Goal: Transaction & Acquisition: Purchase product/service

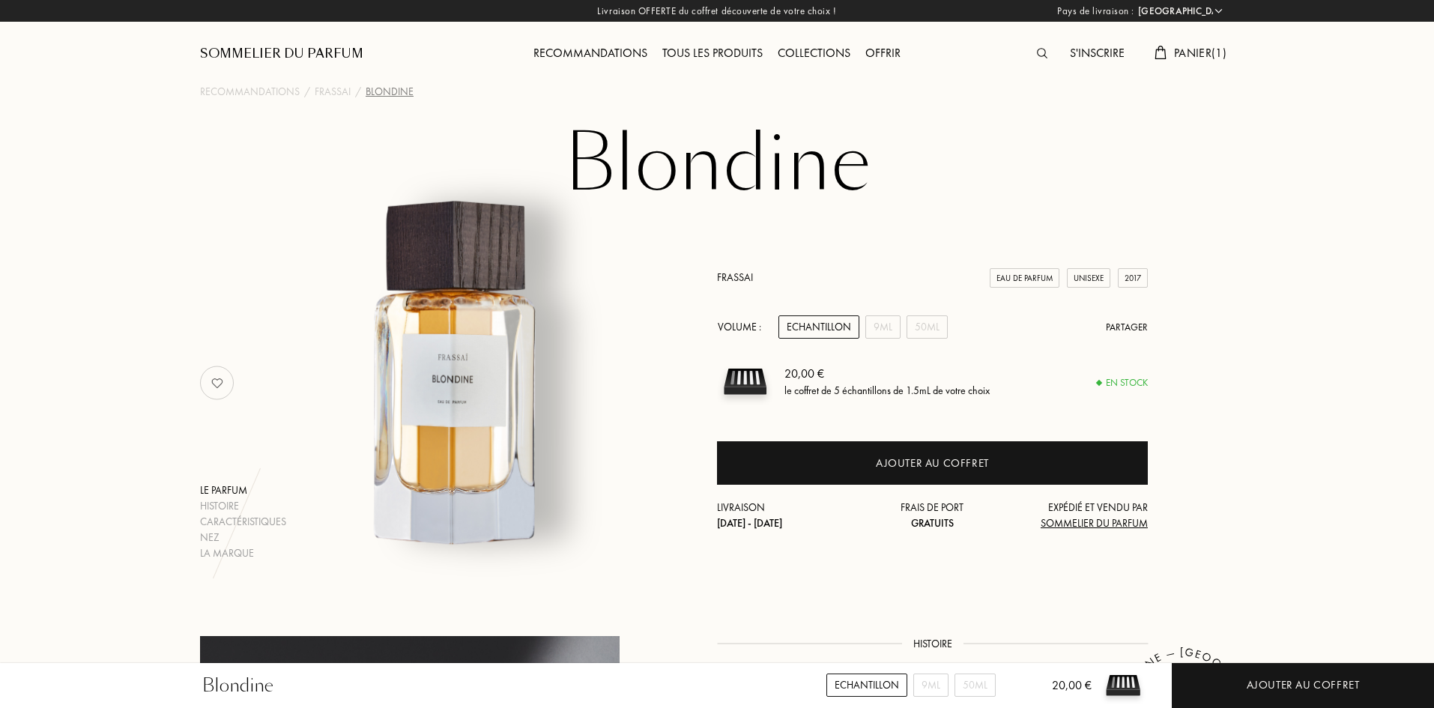
select select "FR"
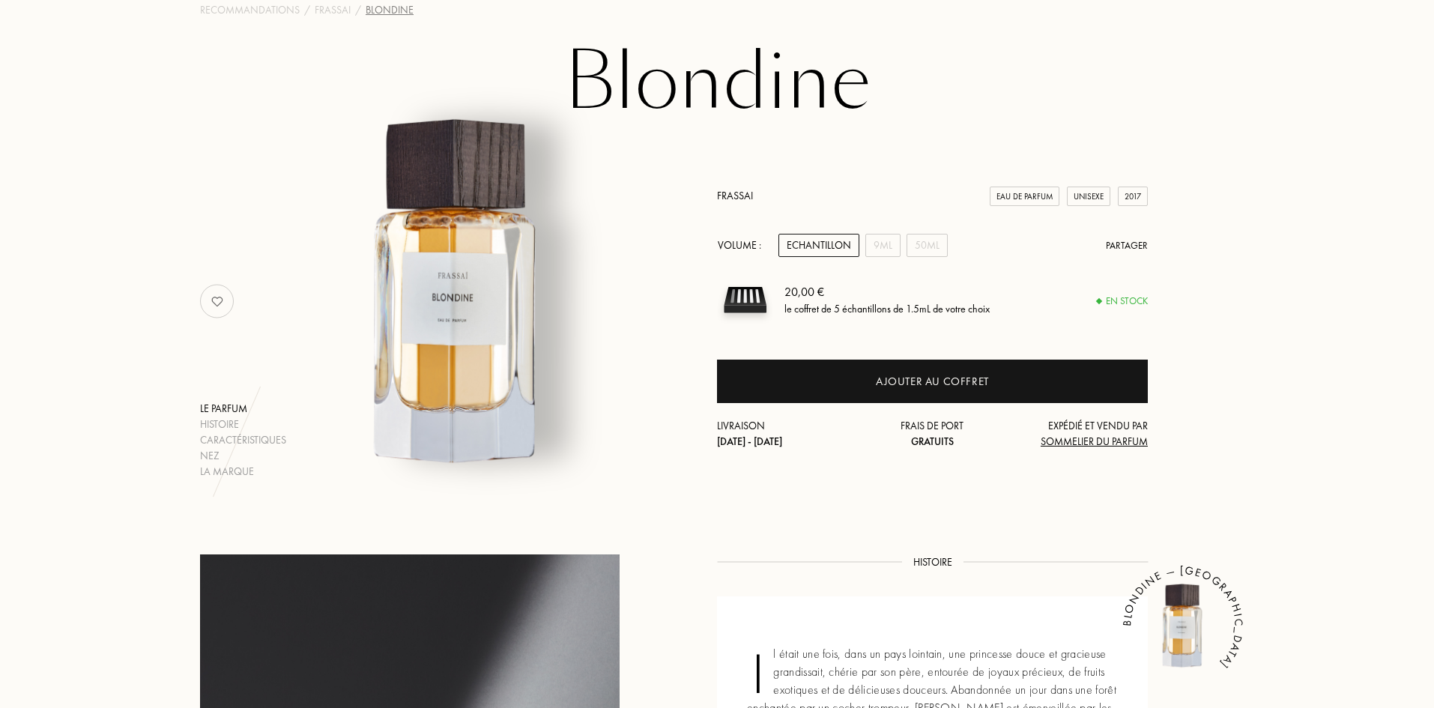
scroll to position [75, 0]
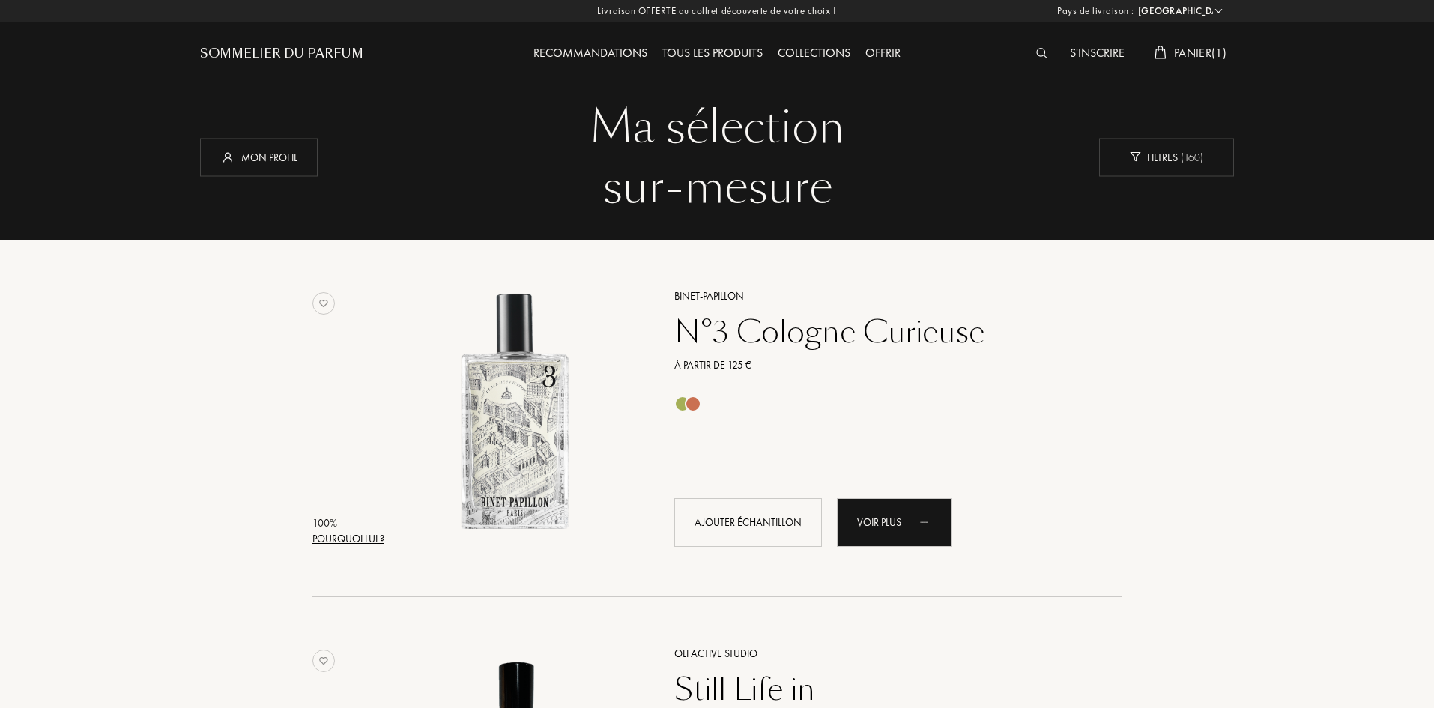
select select "FR"
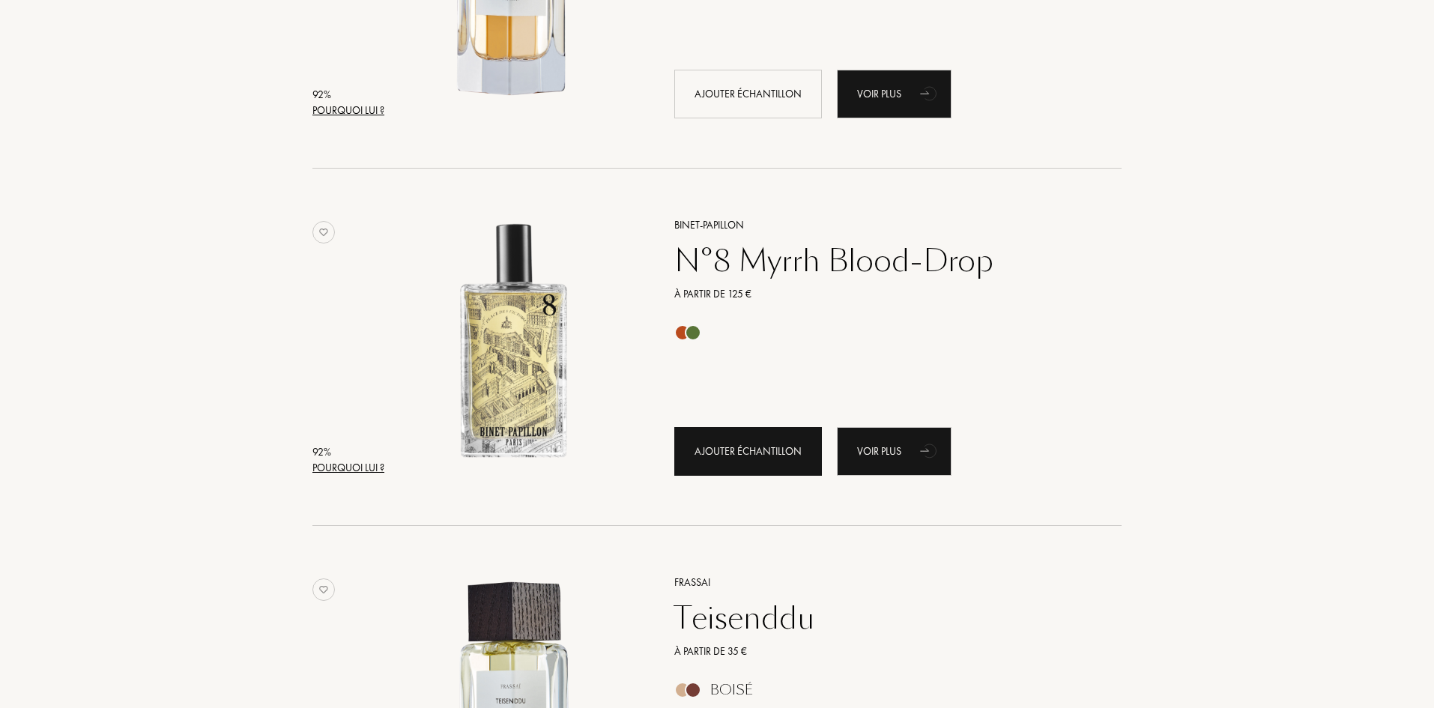
scroll to position [2248, 0]
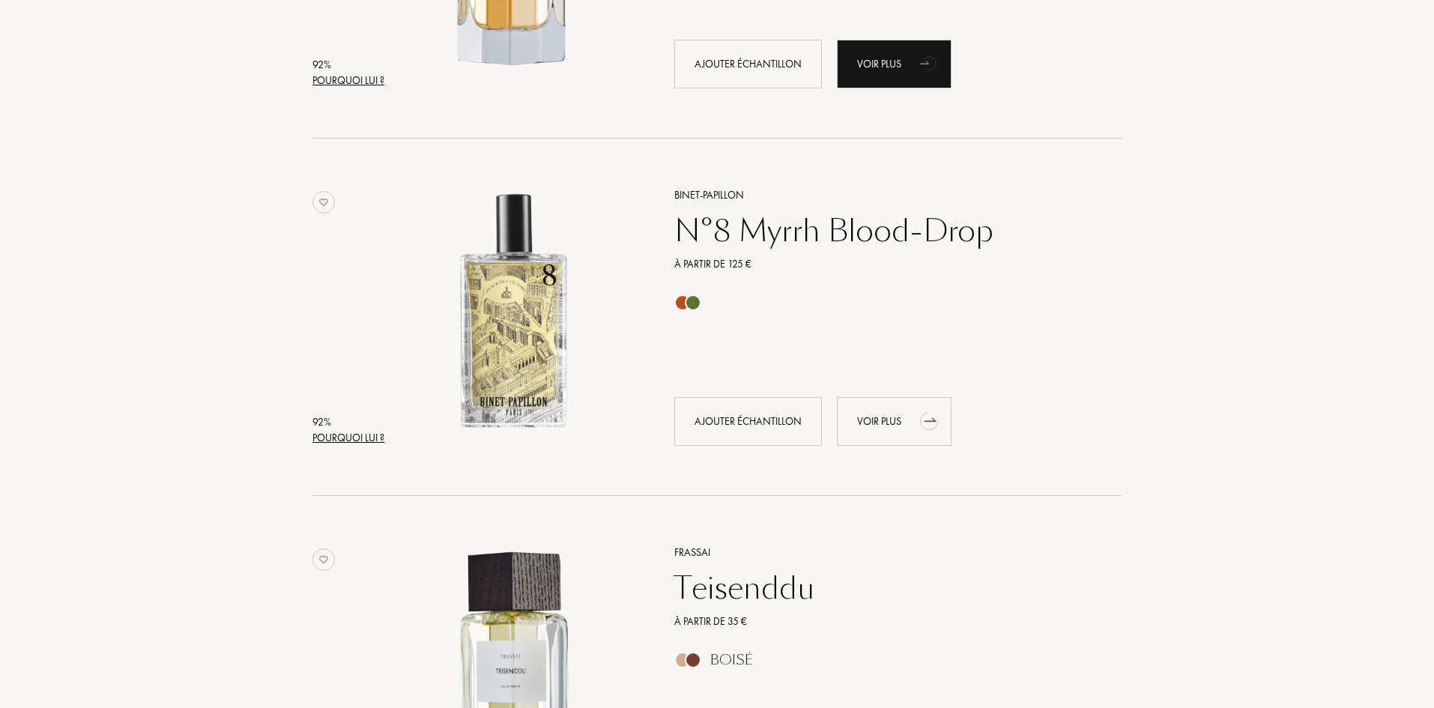
click at [891, 415] on div "Voir plus" at bounding box center [894, 421] width 115 height 49
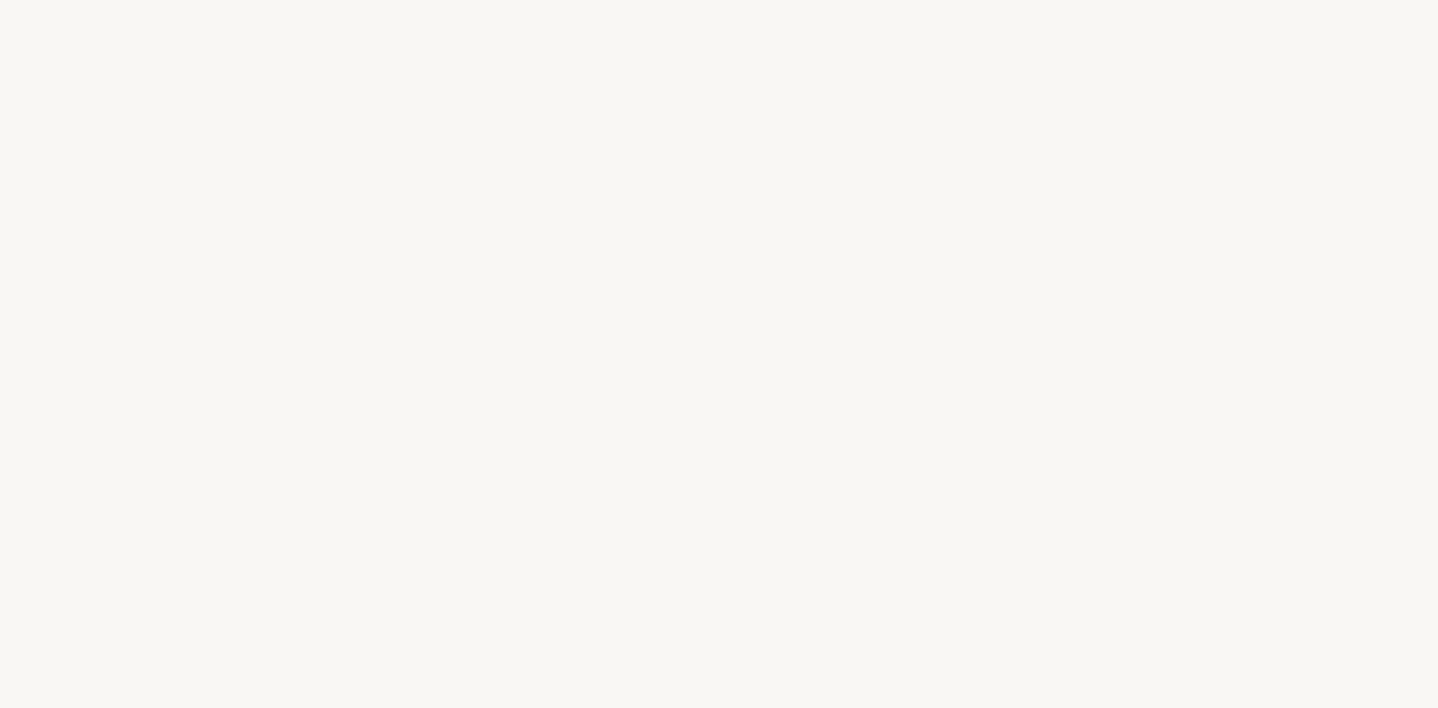
select select "FR"
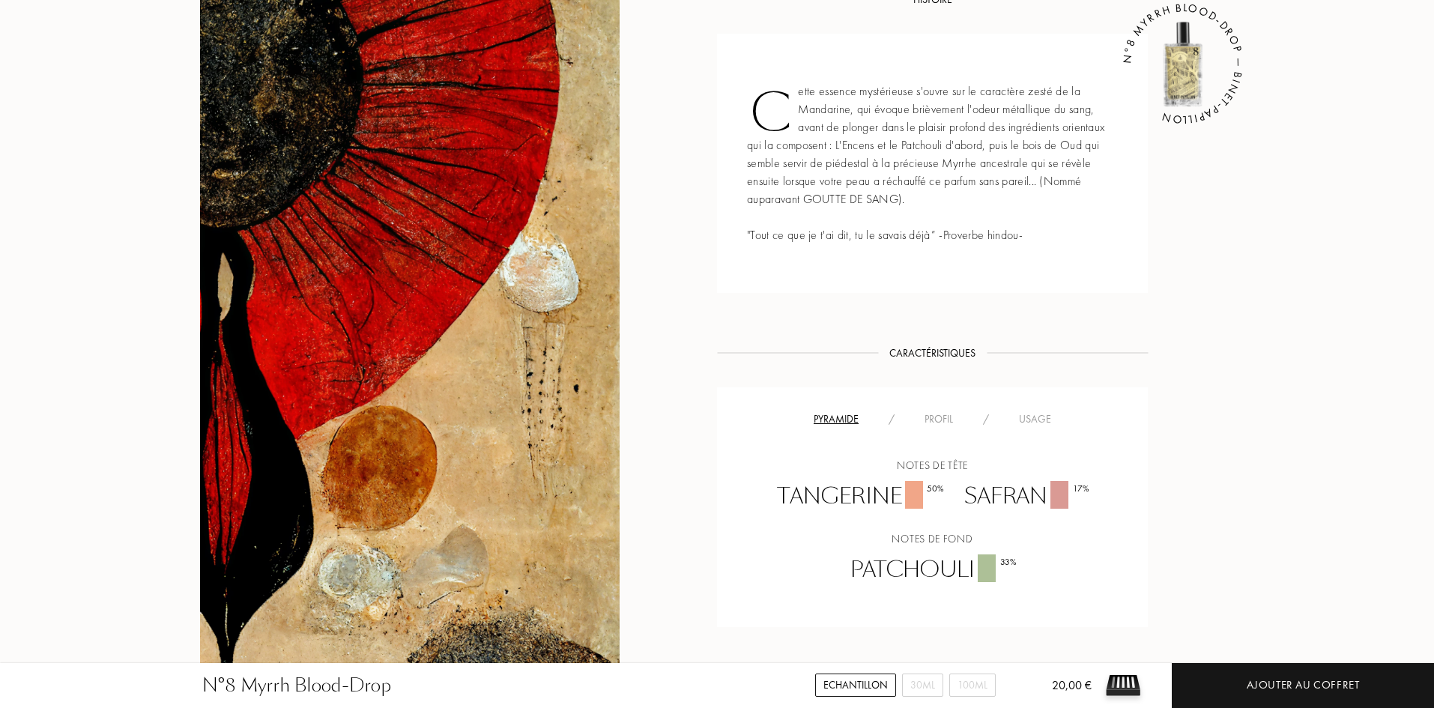
scroll to position [824, 0]
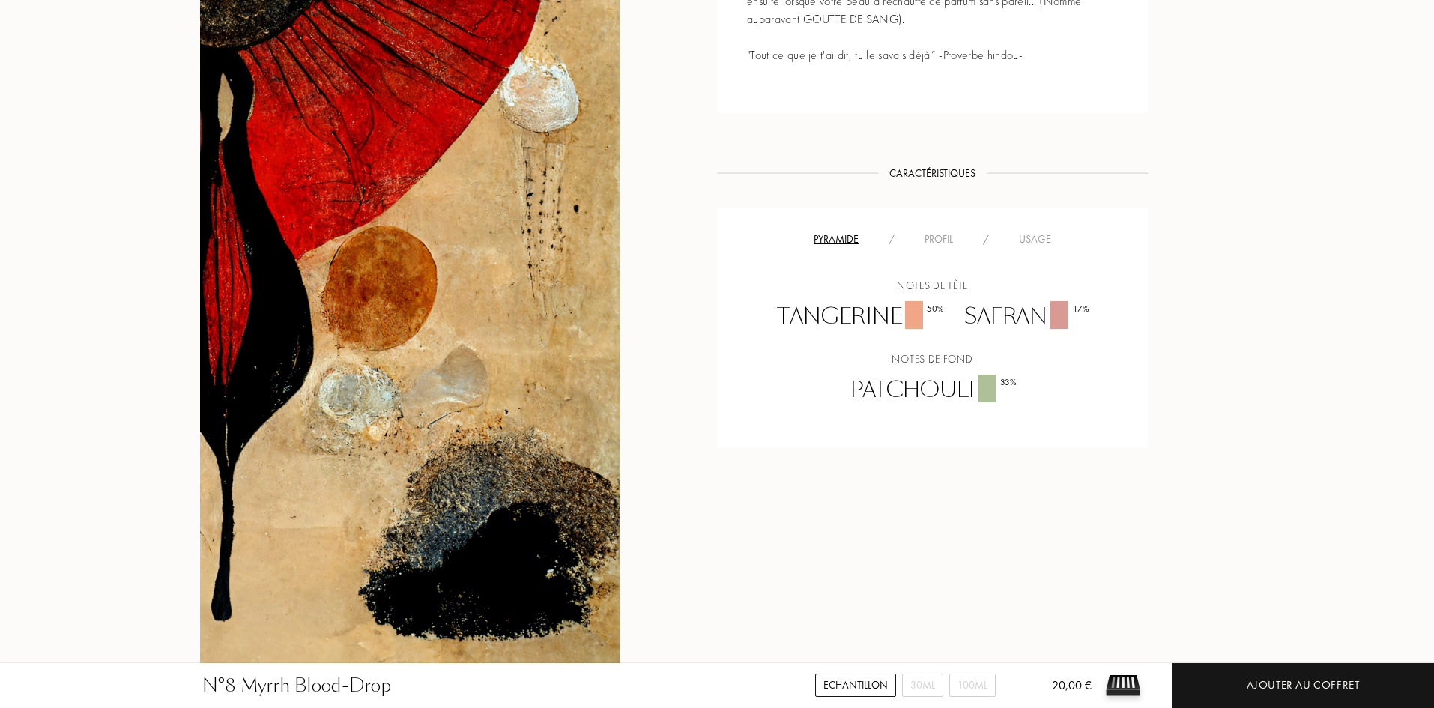
click at [1043, 246] on div "Usage" at bounding box center [1035, 239] width 62 height 16
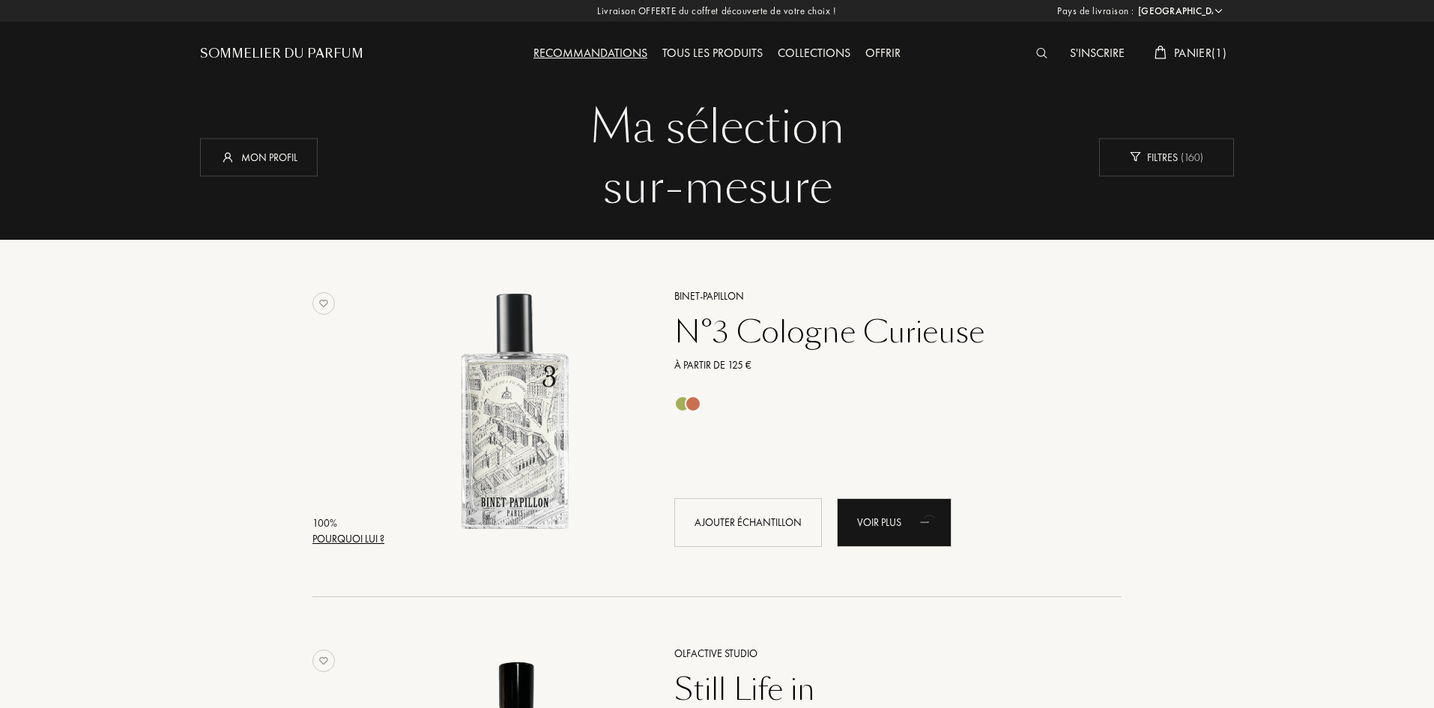
select select "FR"
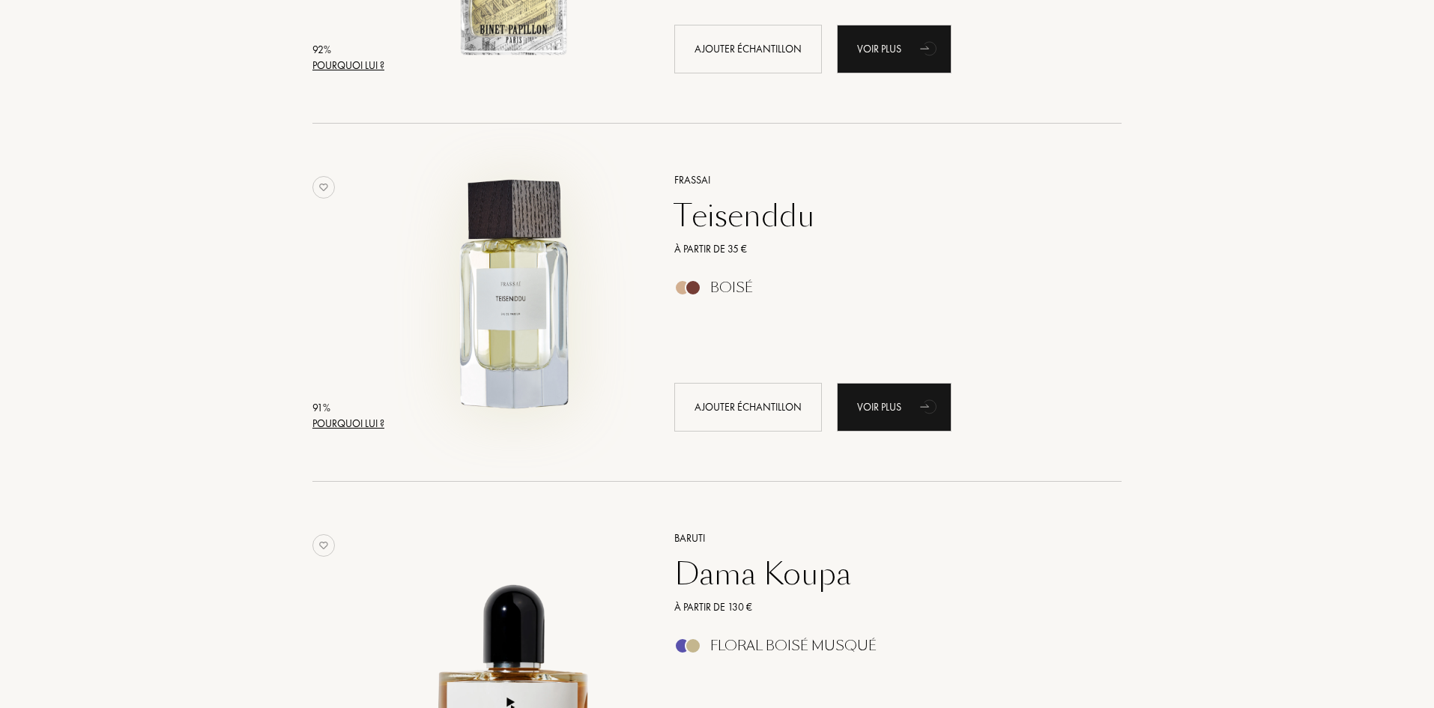
scroll to position [2772, 0]
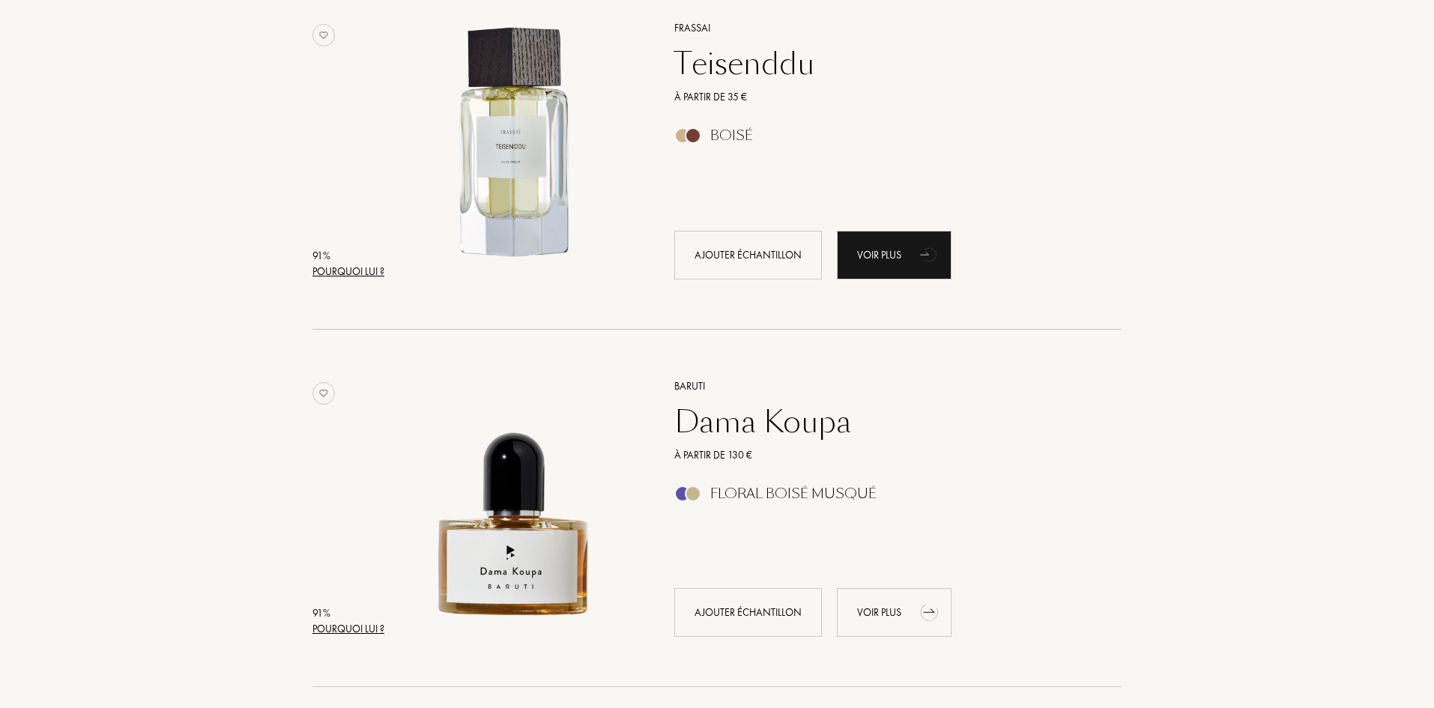
click at [898, 605] on div "Voir plus" at bounding box center [894, 612] width 115 height 49
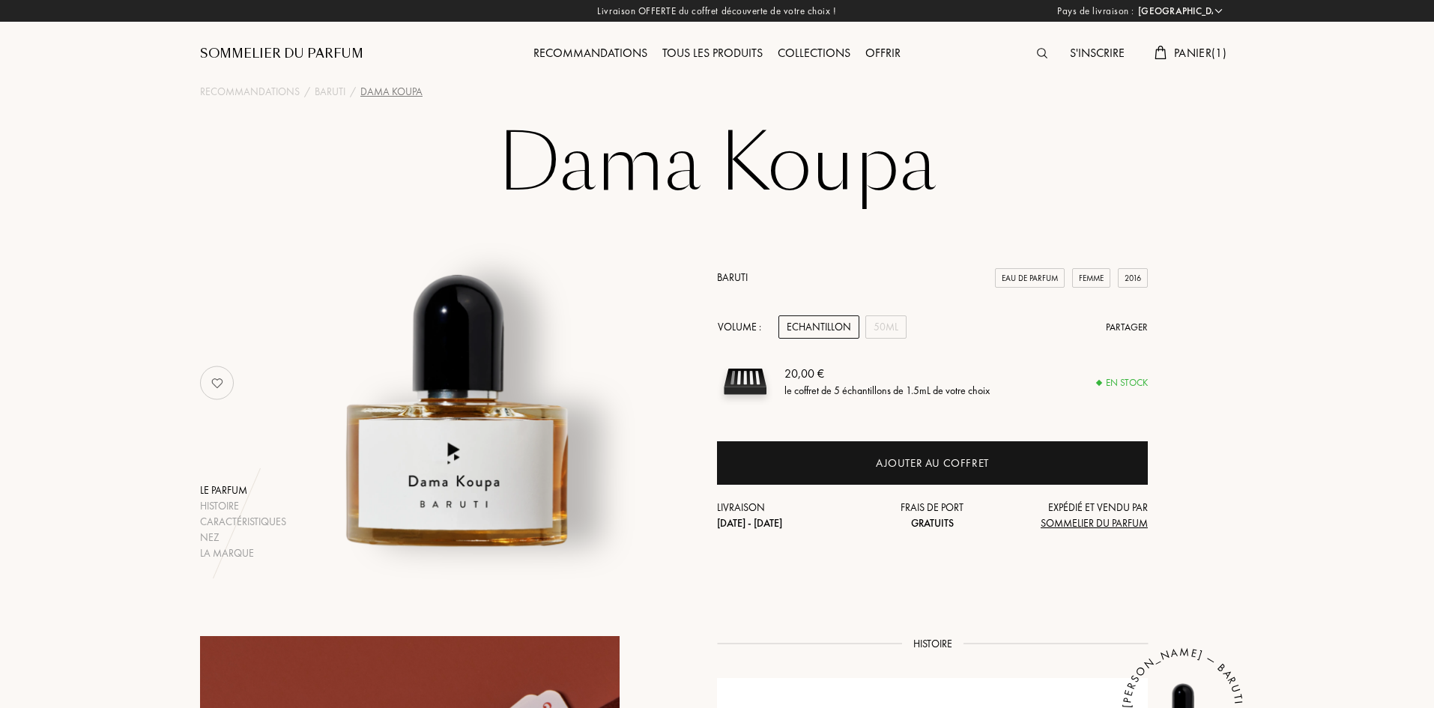
select select "FR"
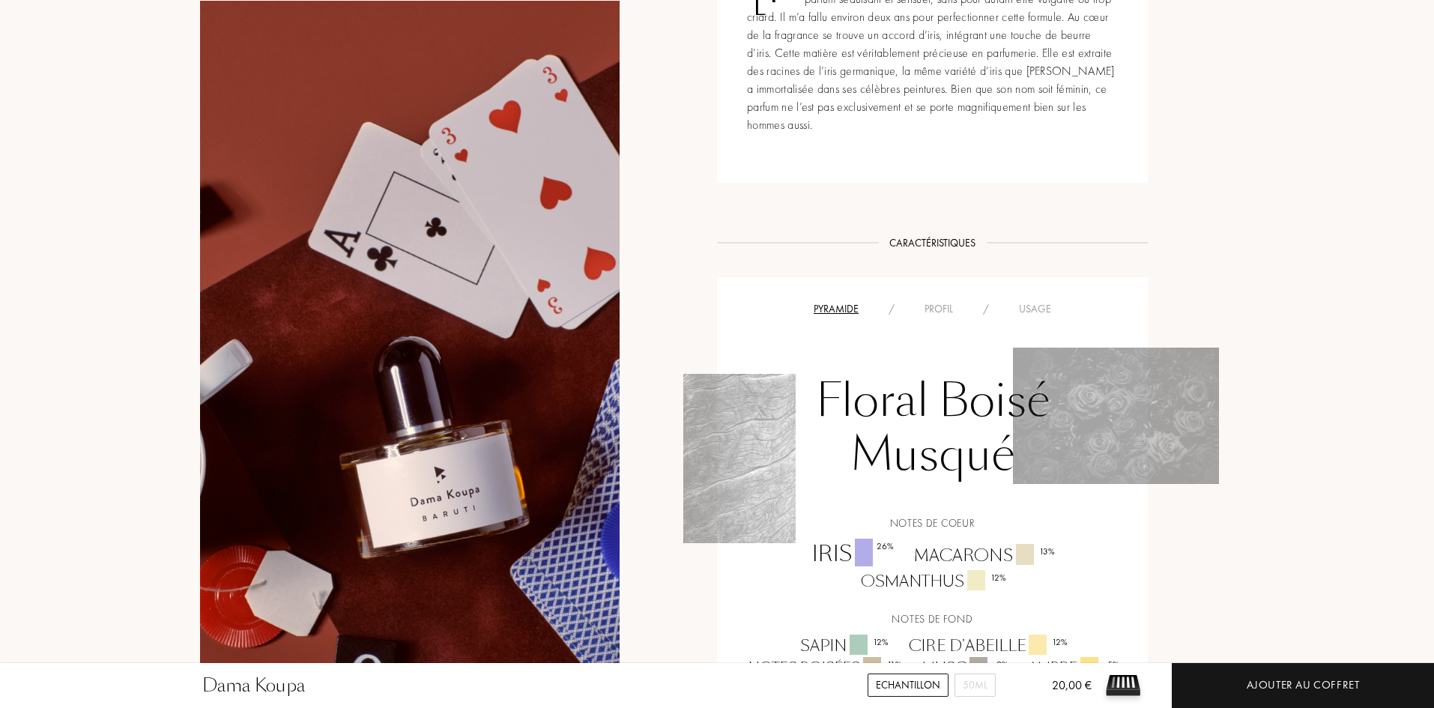
scroll to position [824, 0]
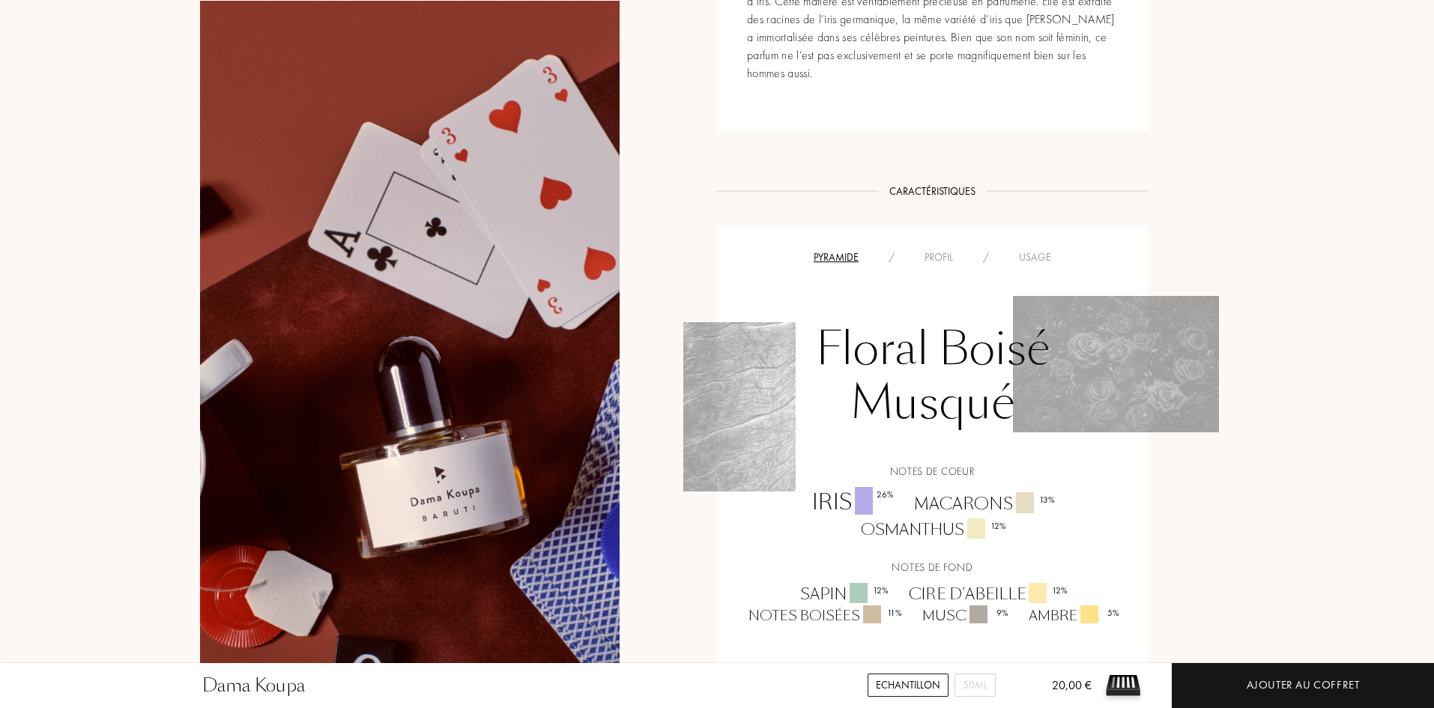
click at [1032, 256] on div "Usage" at bounding box center [1035, 257] width 62 height 16
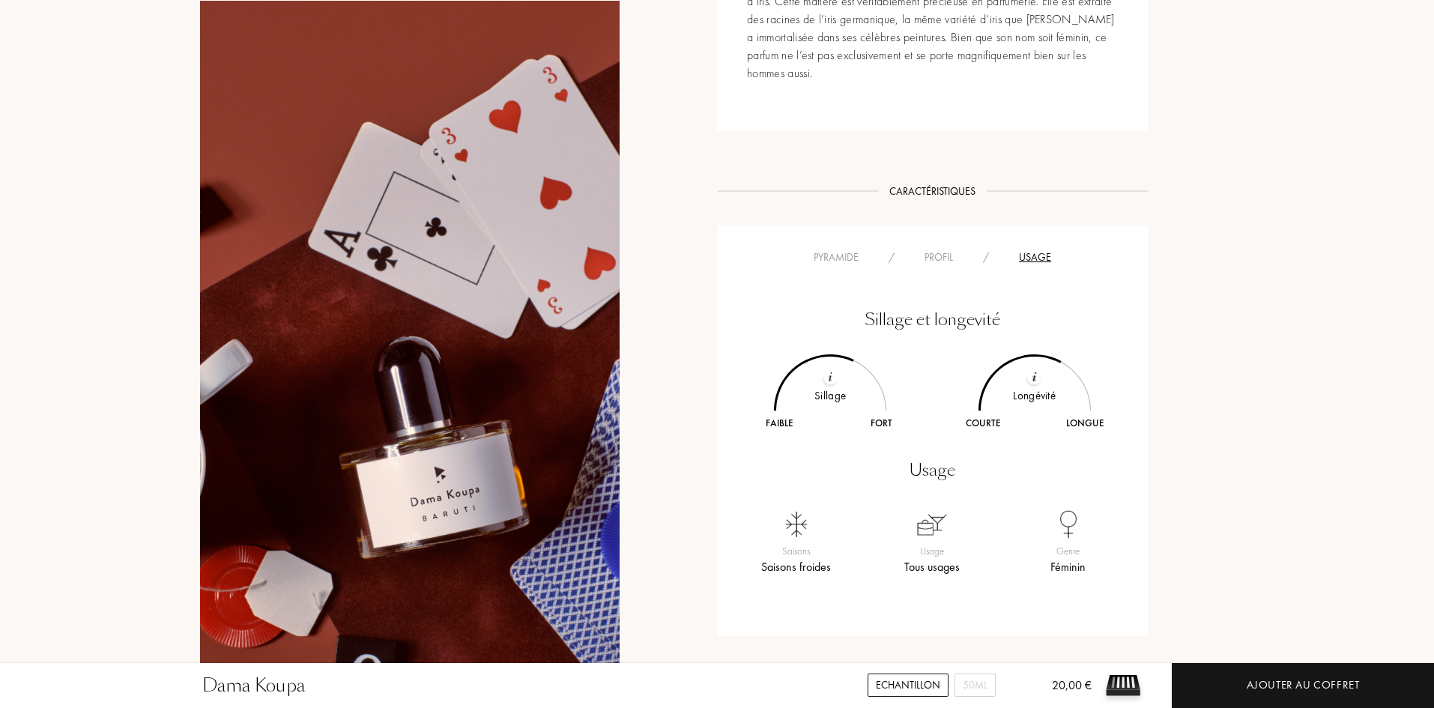
click at [835, 376] on div at bounding box center [830, 376] width 15 height 15
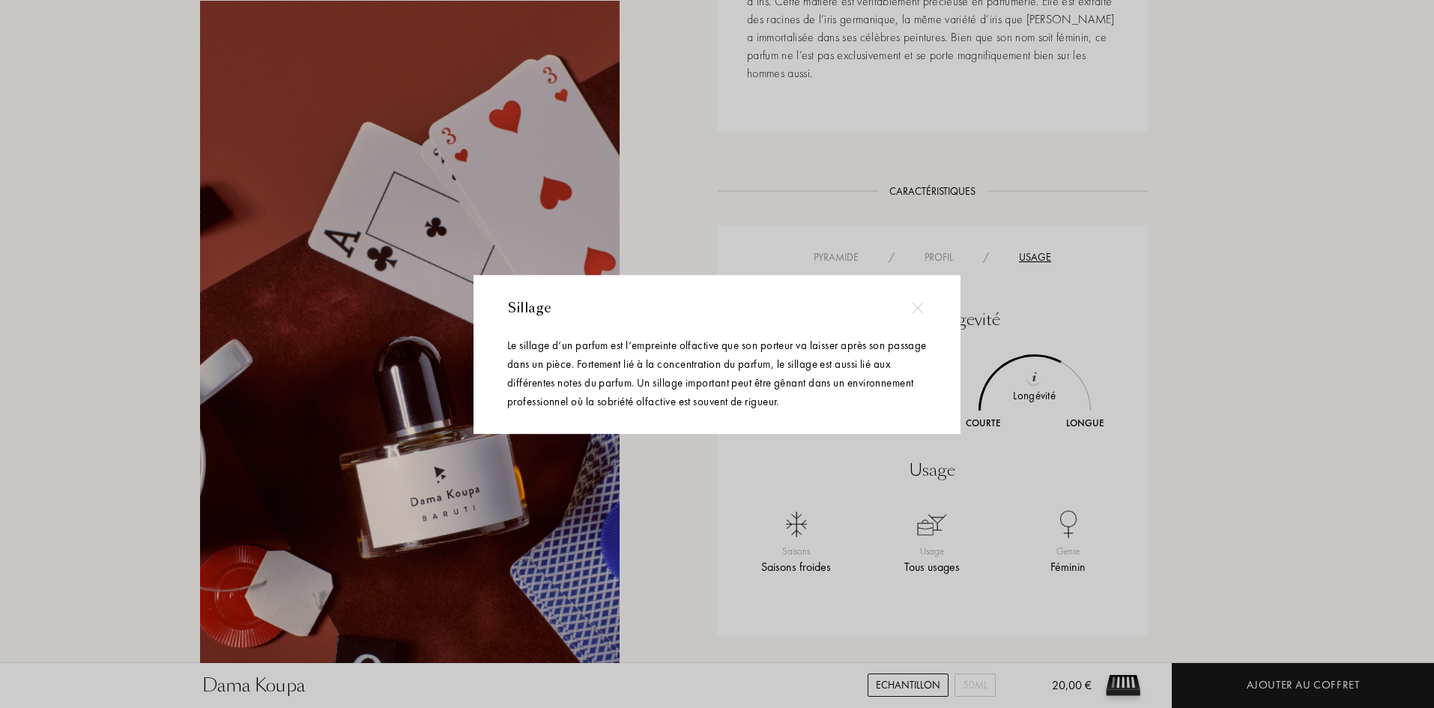
click at [913, 298] on div at bounding box center [918, 308] width 34 height 34
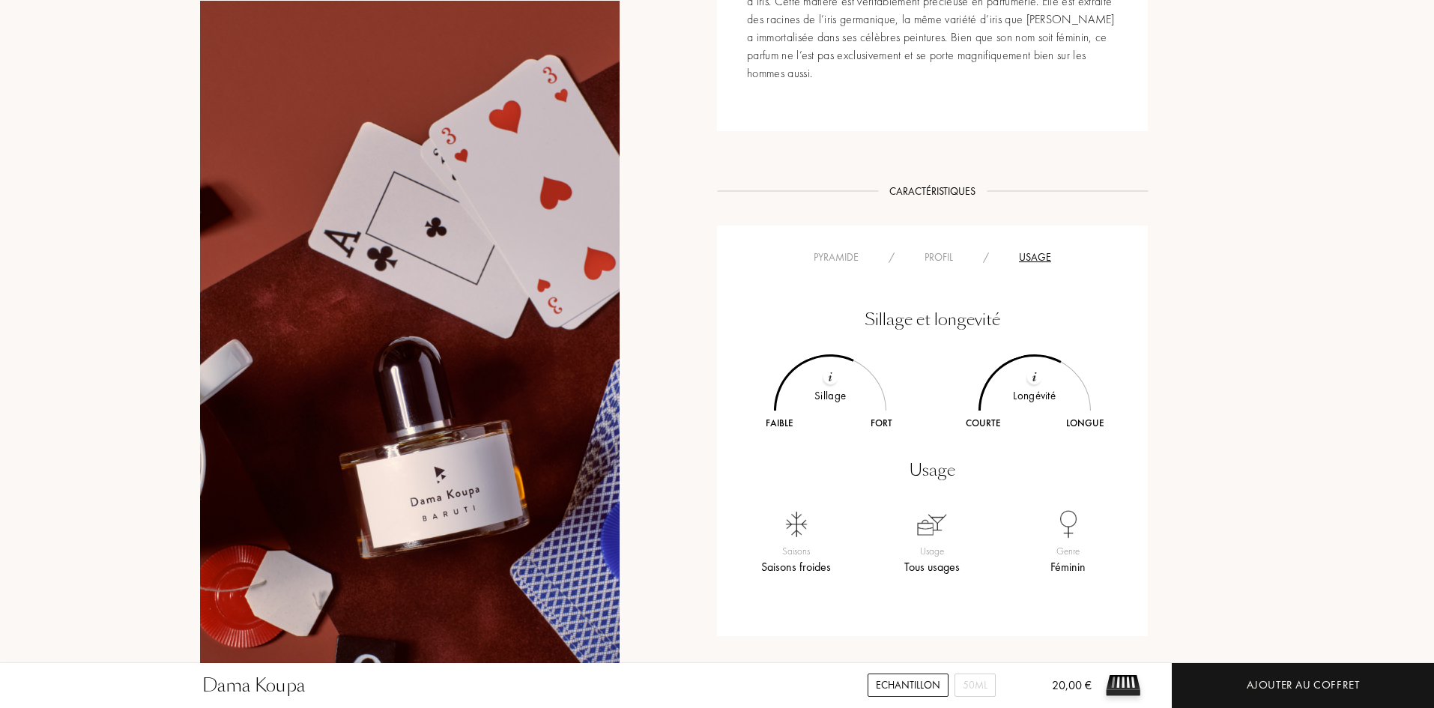
click at [1033, 381] on img at bounding box center [1034, 377] width 4 height 10
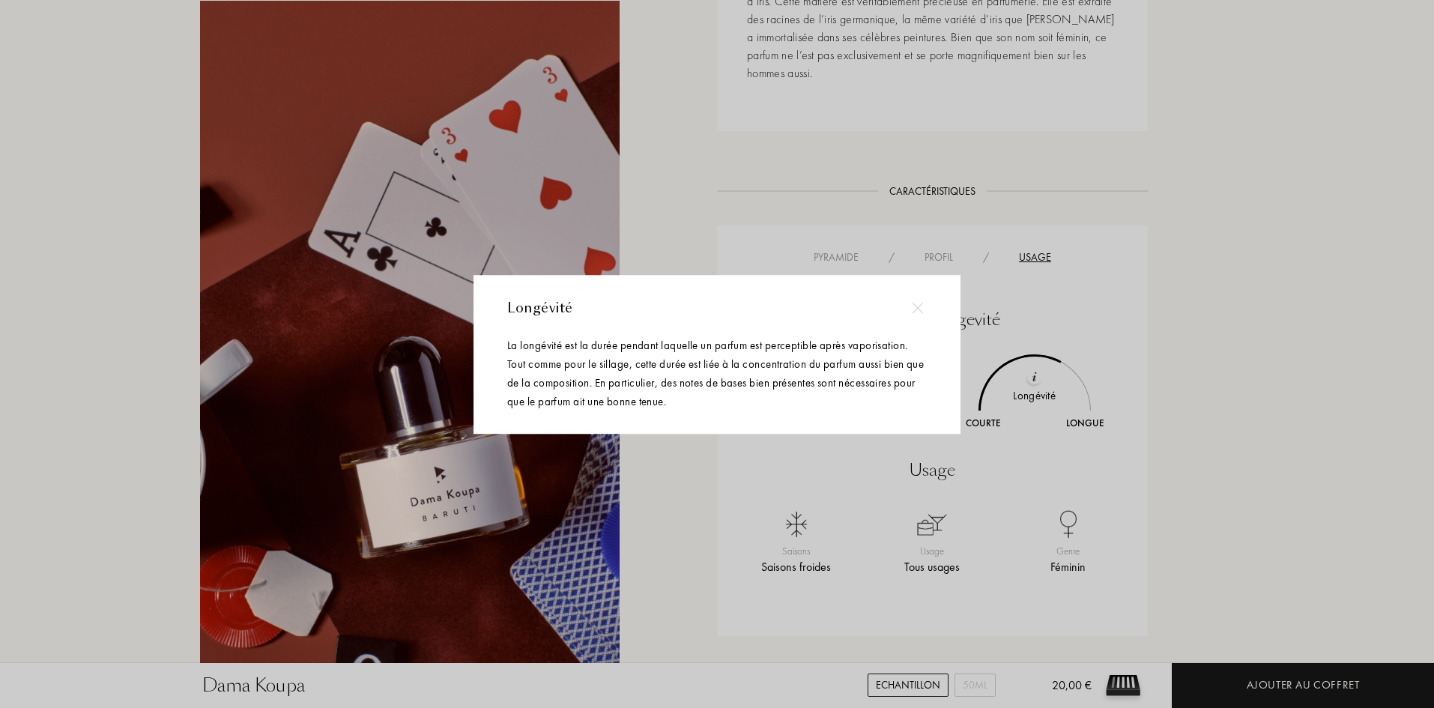
click at [917, 303] on img at bounding box center [917, 308] width 11 height 11
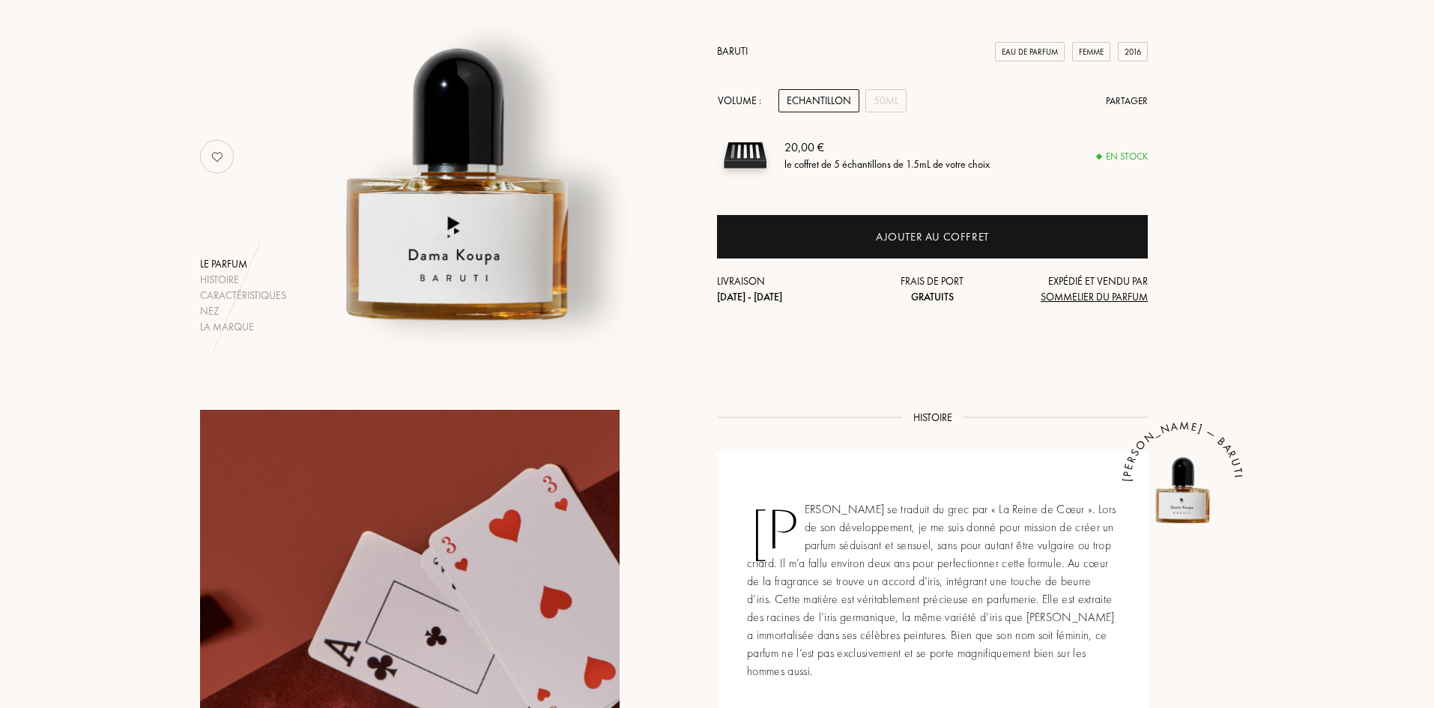
scroll to position [225, 0]
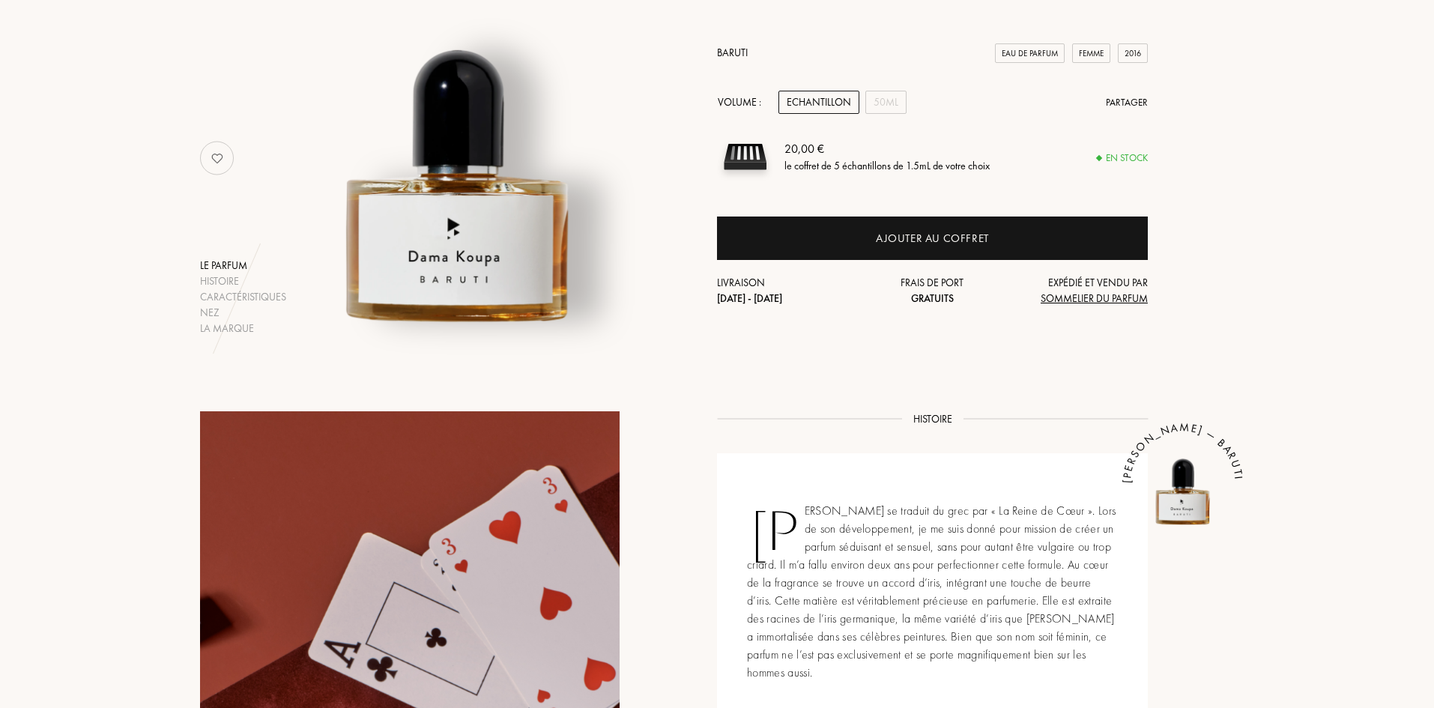
click at [744, 157] on img at bounding box center [745, 157] width 56 height 56
click at [751, 154] on img at bounding box center [745, 157] width 56 height 56
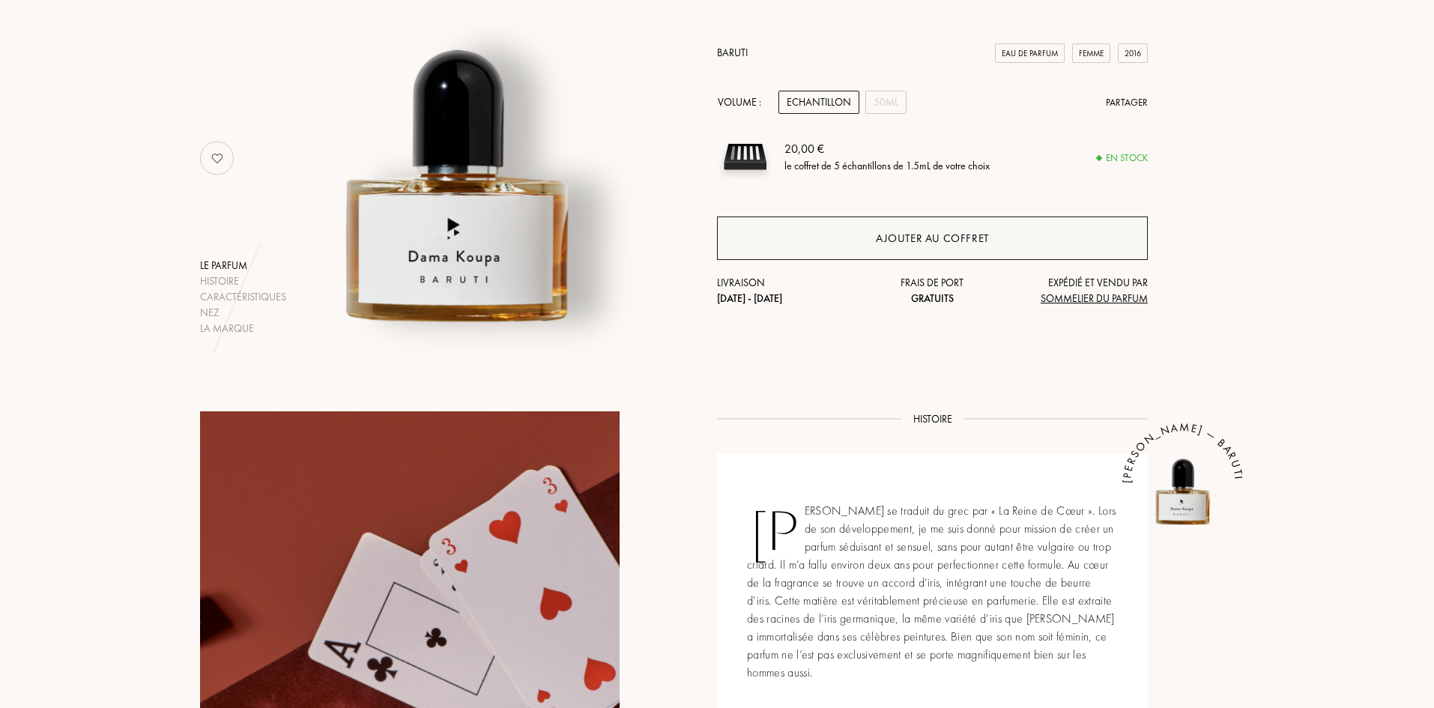
click at [886, 233] on div "Ajouter au coffret" at bounding box center [932, 238] width 113 height 17
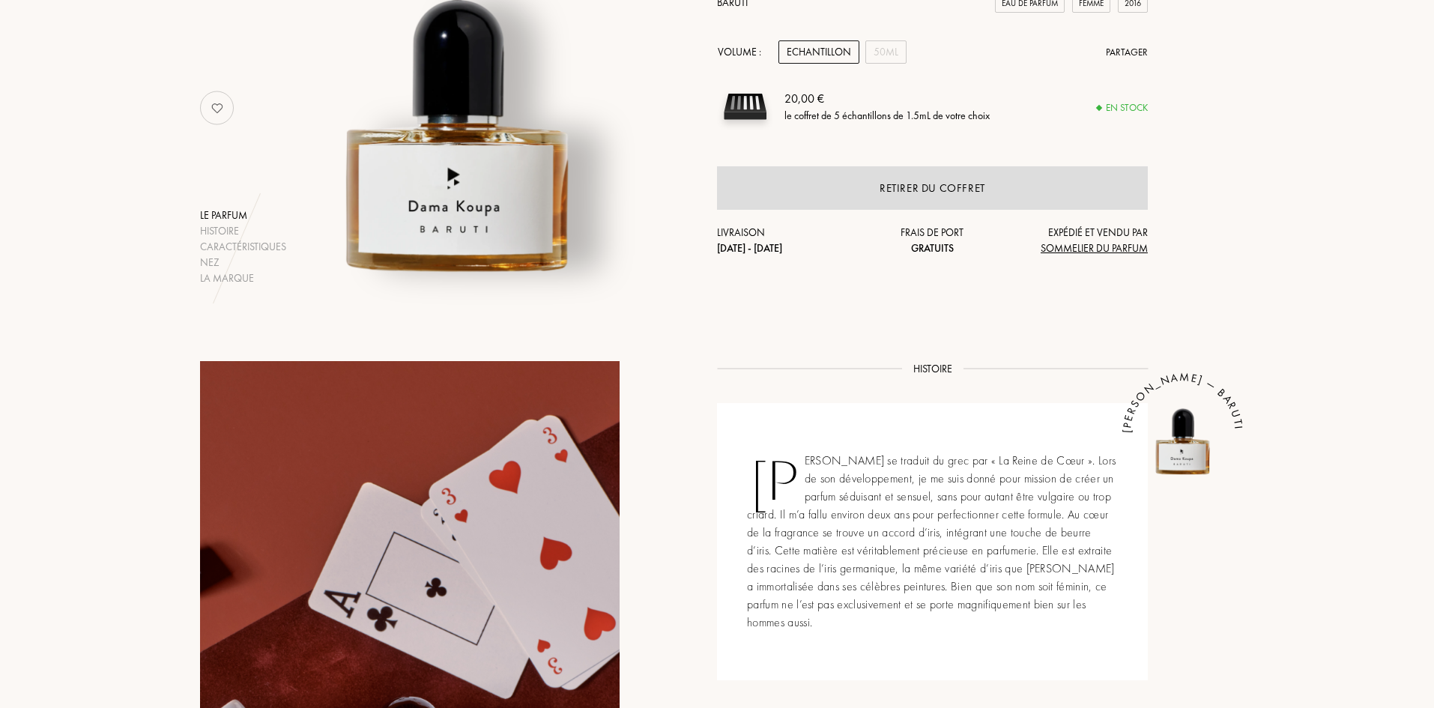
scroll to position [824, 0]
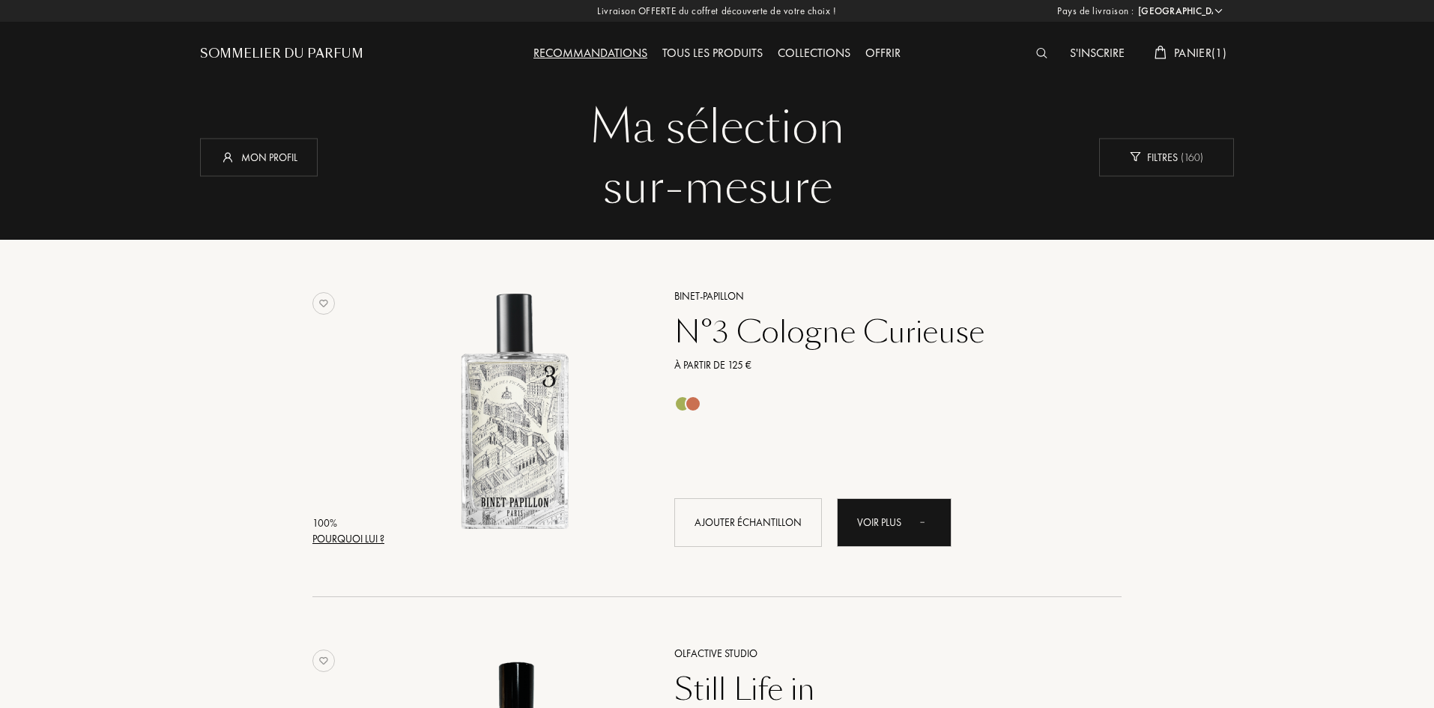
select select "FR"
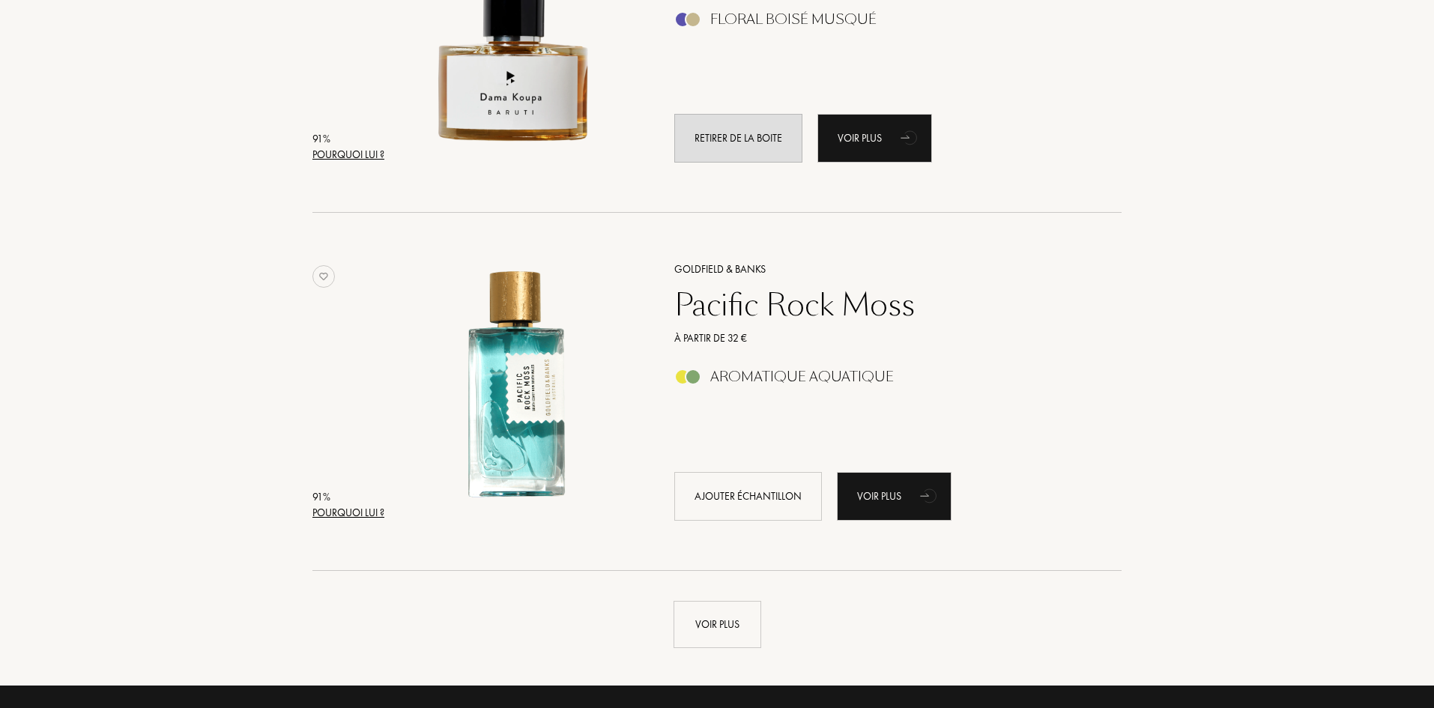
scroll to position [3371, 0]
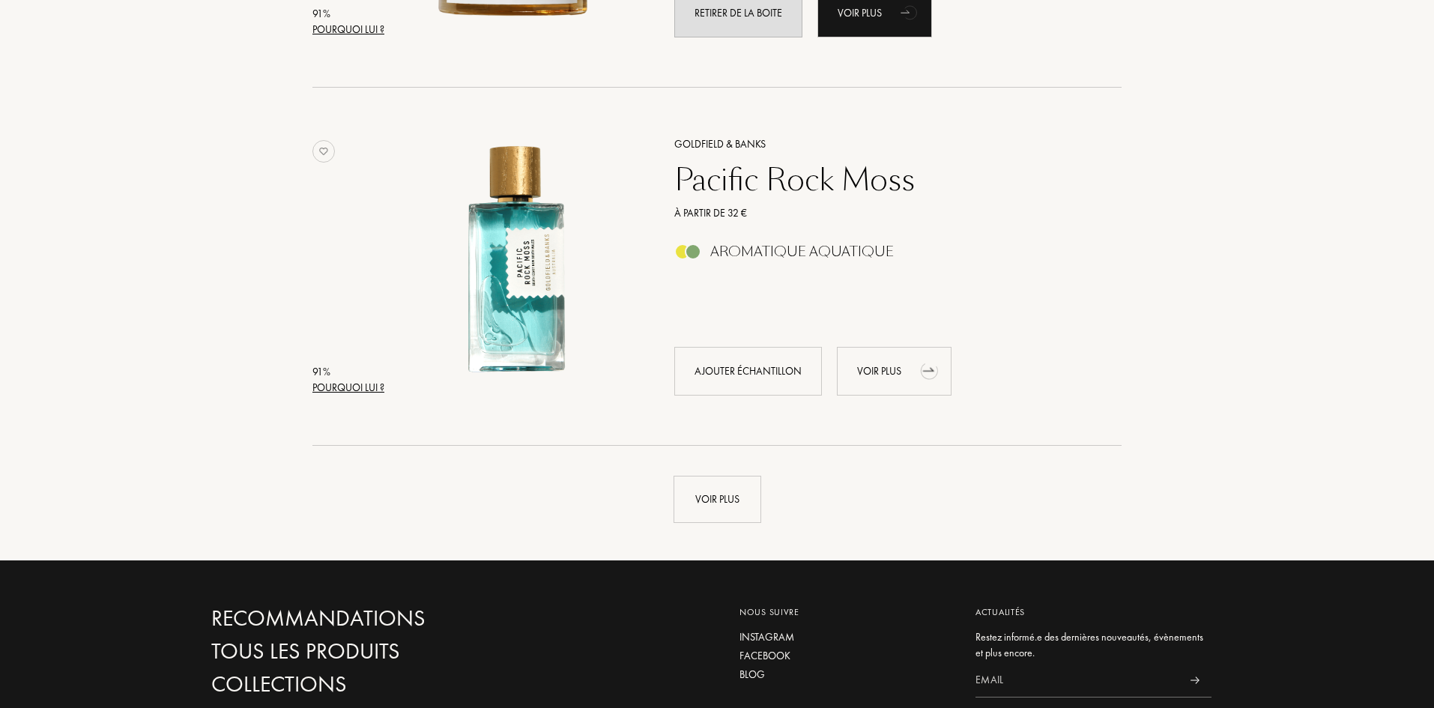
click at [899, 368] on div "Voir plus" at bounding box center [894, 371] width 115 height 49
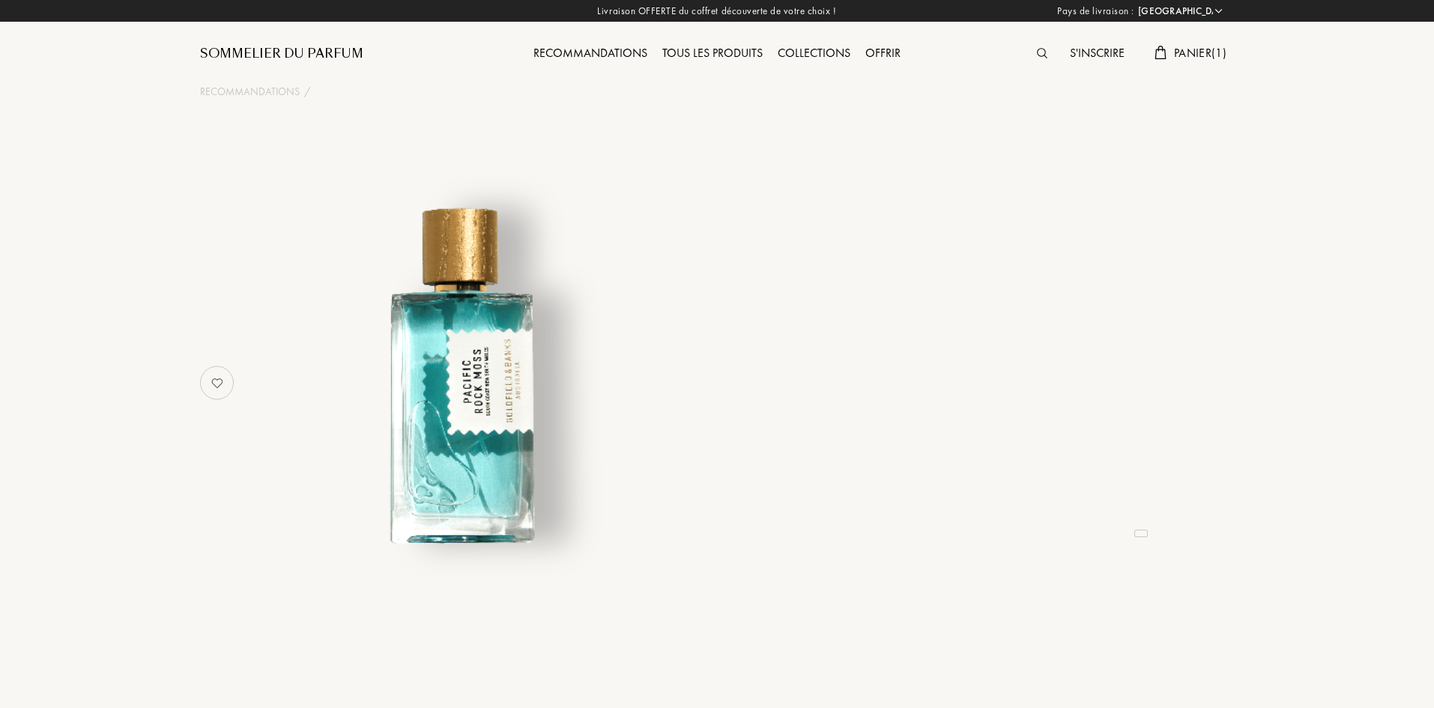
select select "FR"
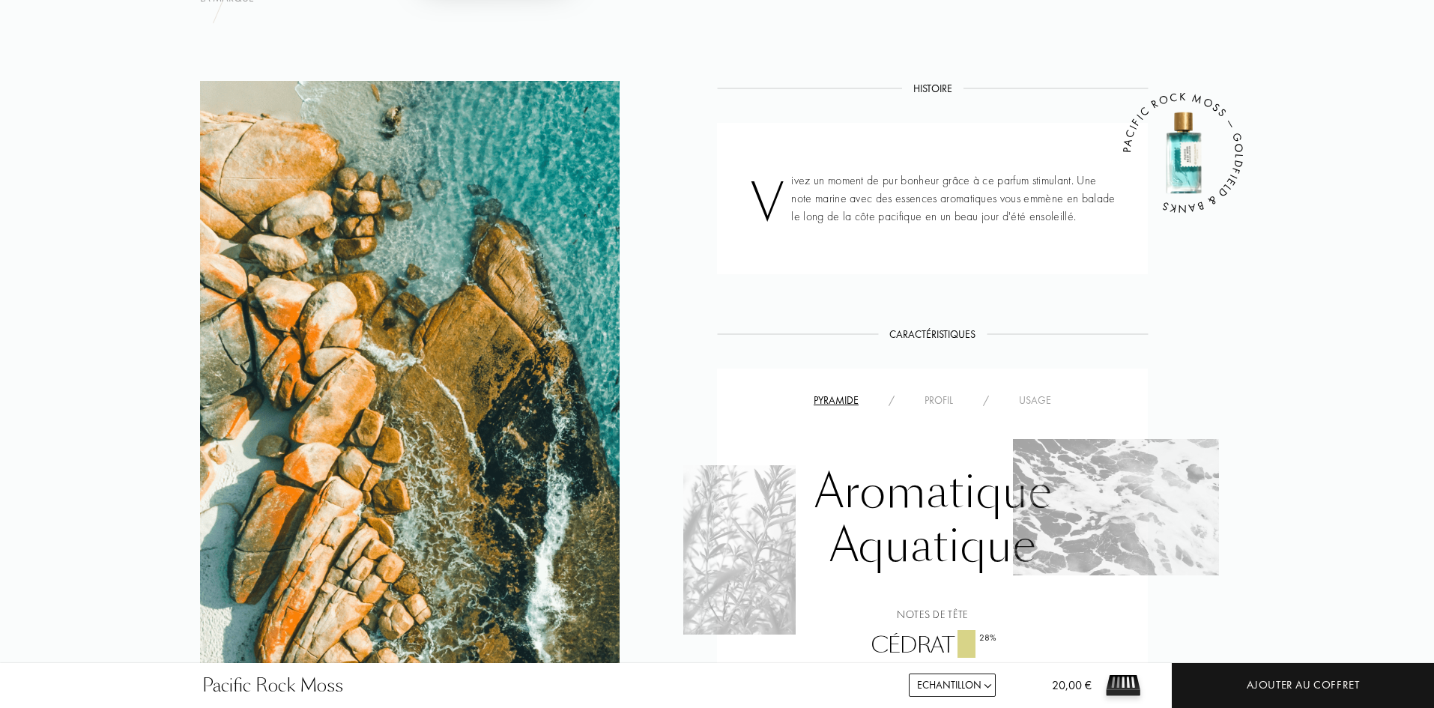
scroll to position [599, 0]
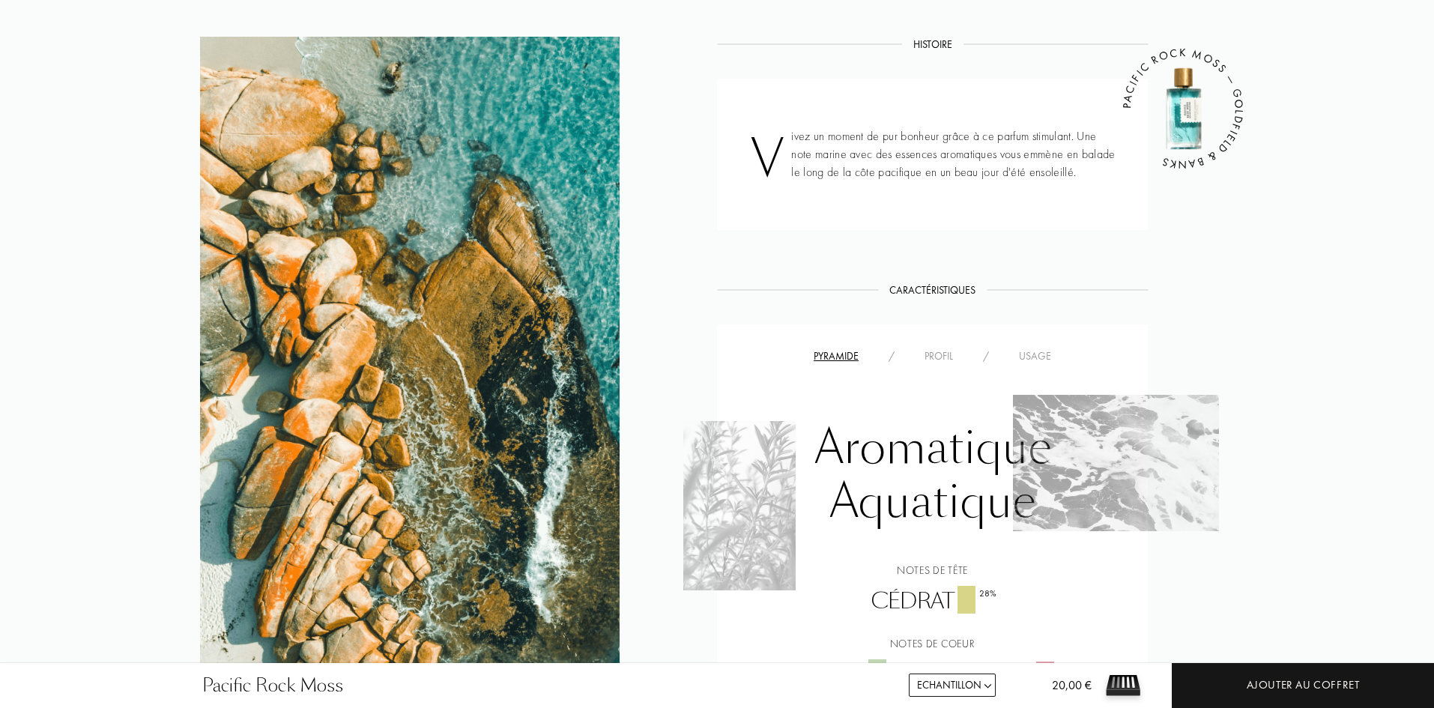
click at [1038, 343] on div "Pyramide / Profil / Usage Aromatique Aquatique Notes de tête Cédrat 28 % Notes …" at bounding box center [932, 564] width 431 height 481
click at [1042, 347] on div "Pyramide / Profil / Usage" at bounding box center [932, 356] width 408 height 18
click at [1040, 353] on div "Usage" at bounding box center [1035, 356] width 62 height 16
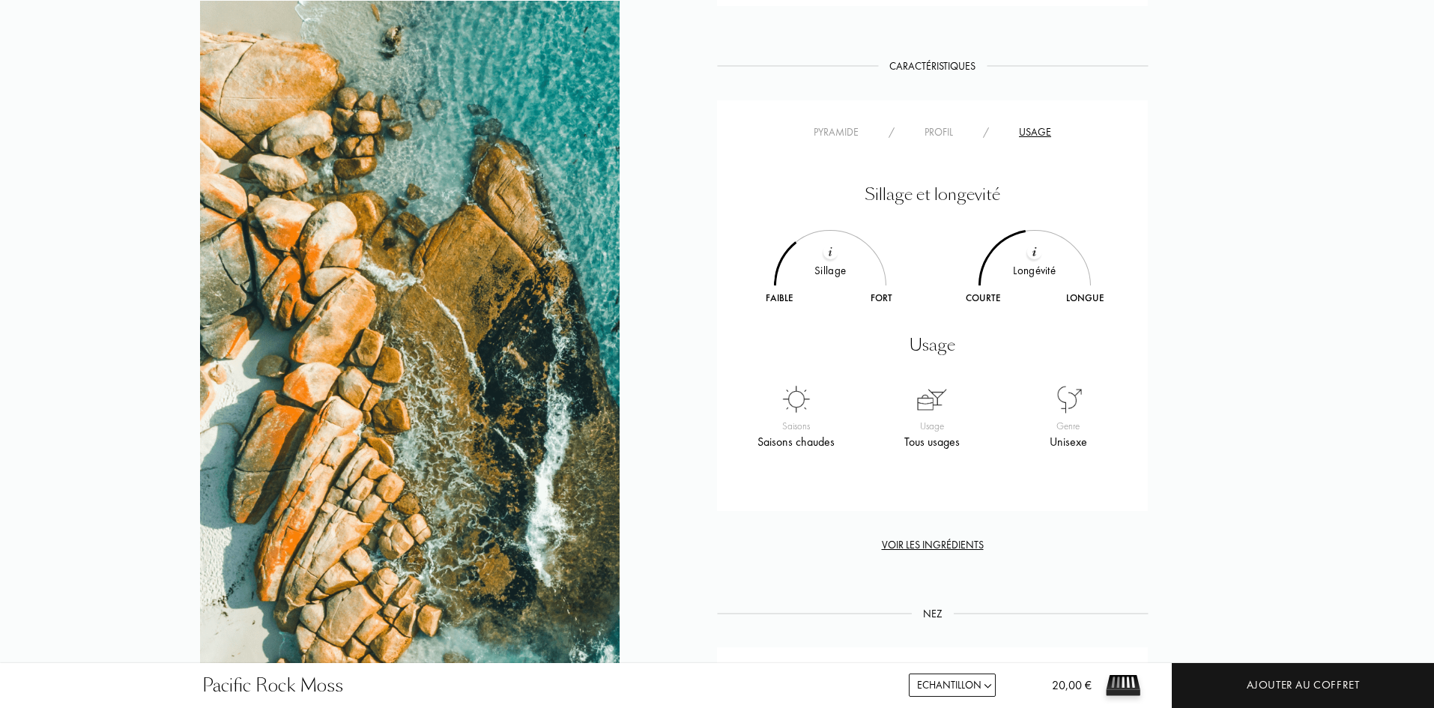
scroll to position [824, 0]
click at [950, 128] on div "Profil" at bounding box center [938, 132] width 58 height 16
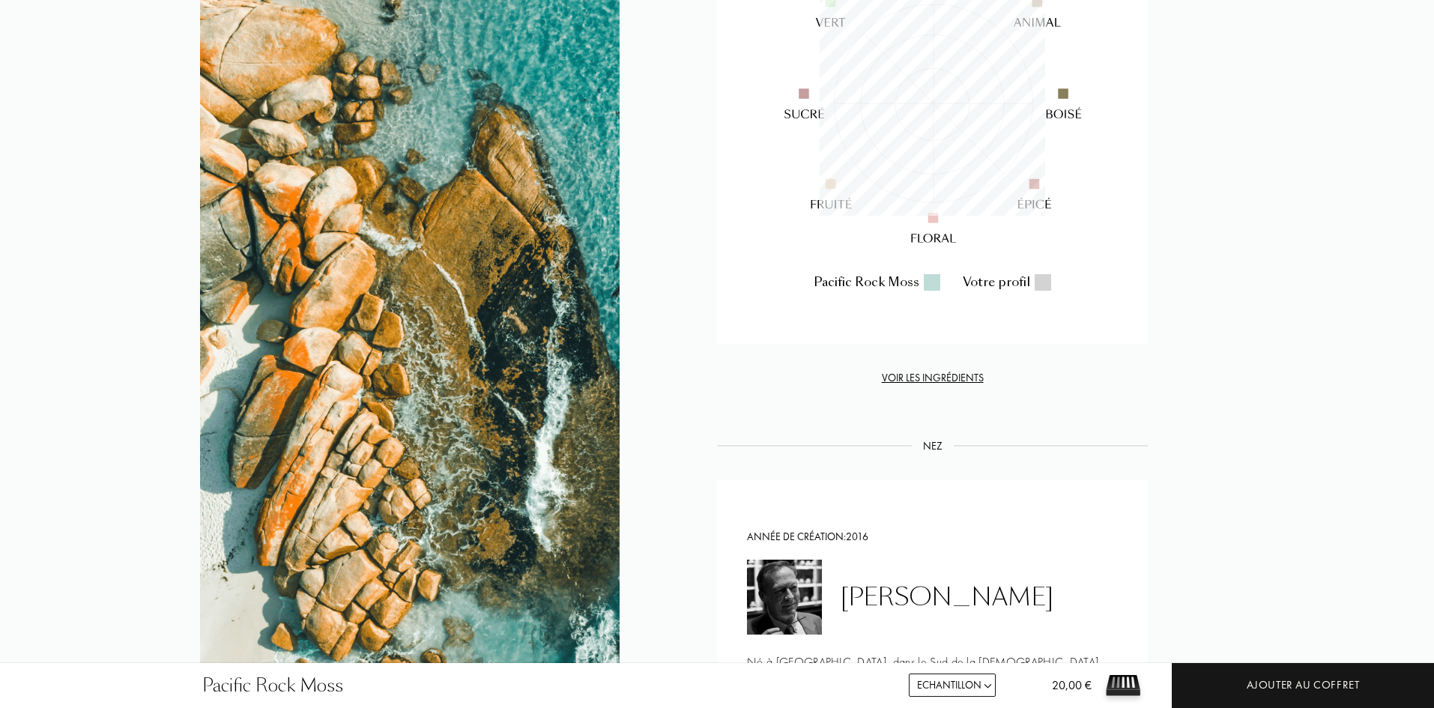
scroll to position [1049, 0]
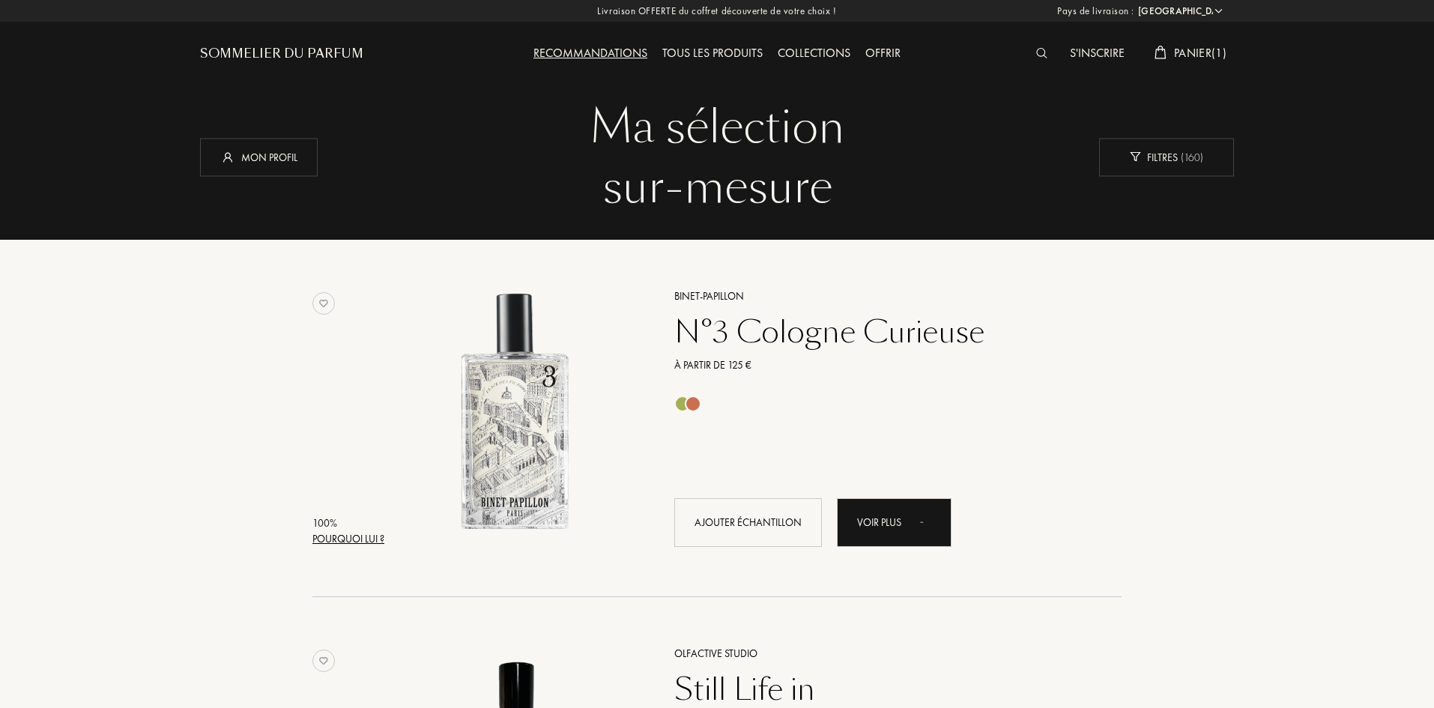
select select "FR"
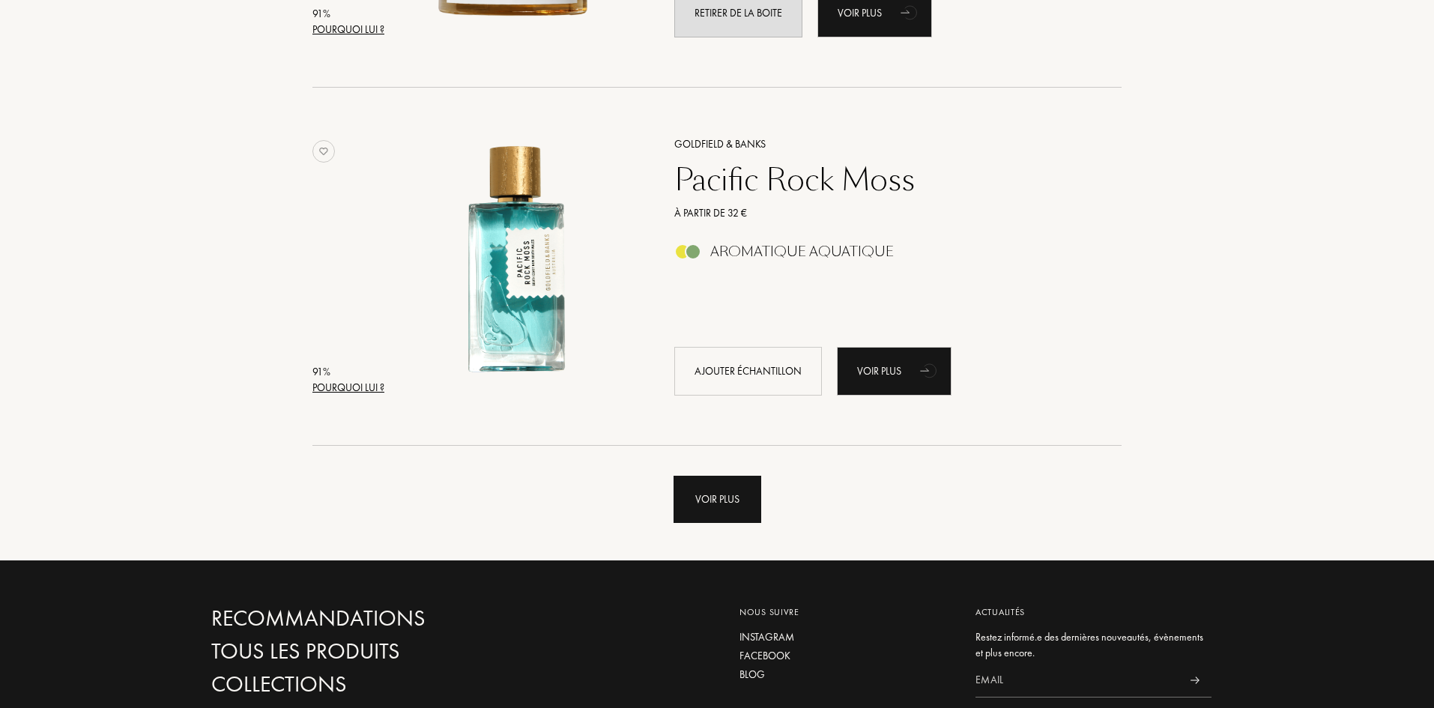
click at [725, 513] on div "Voir plus" at bounding box center [718, 499] width 88 height 47
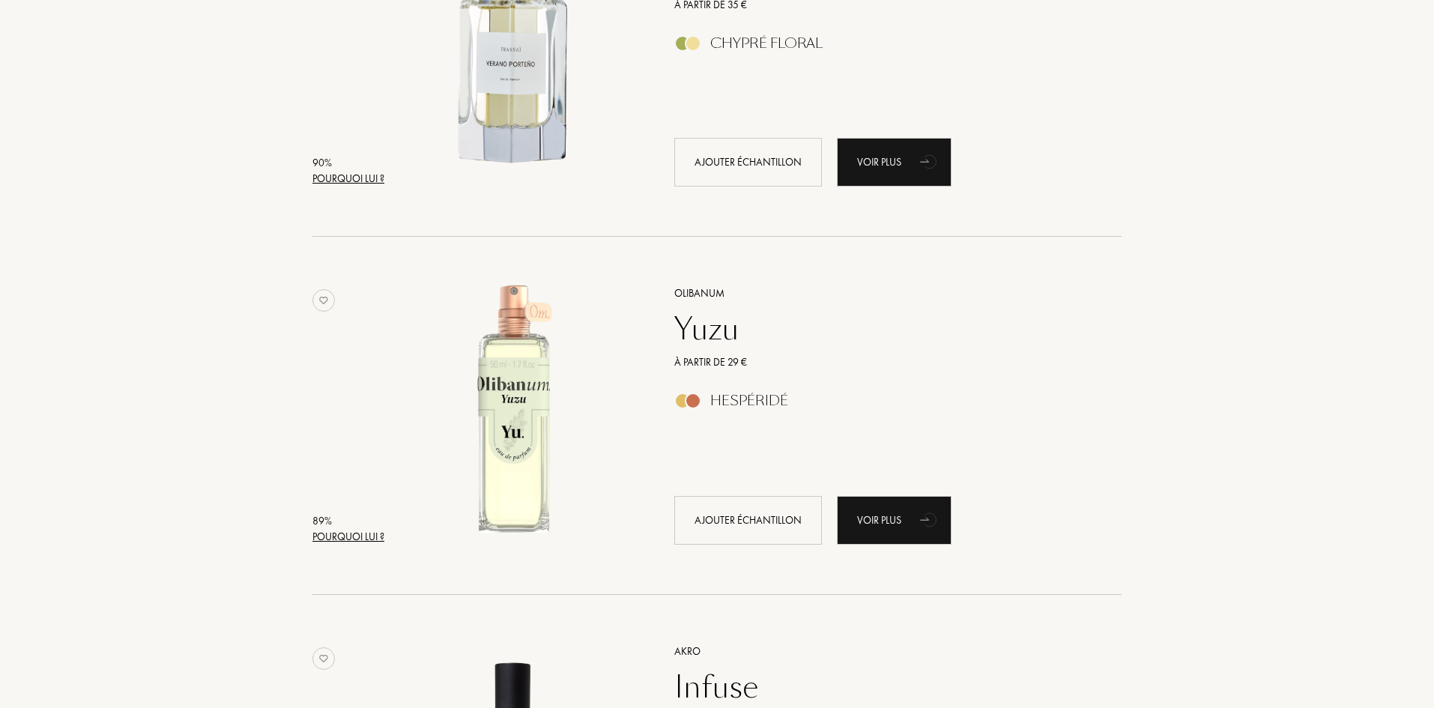
scroll to position [4046, 0]
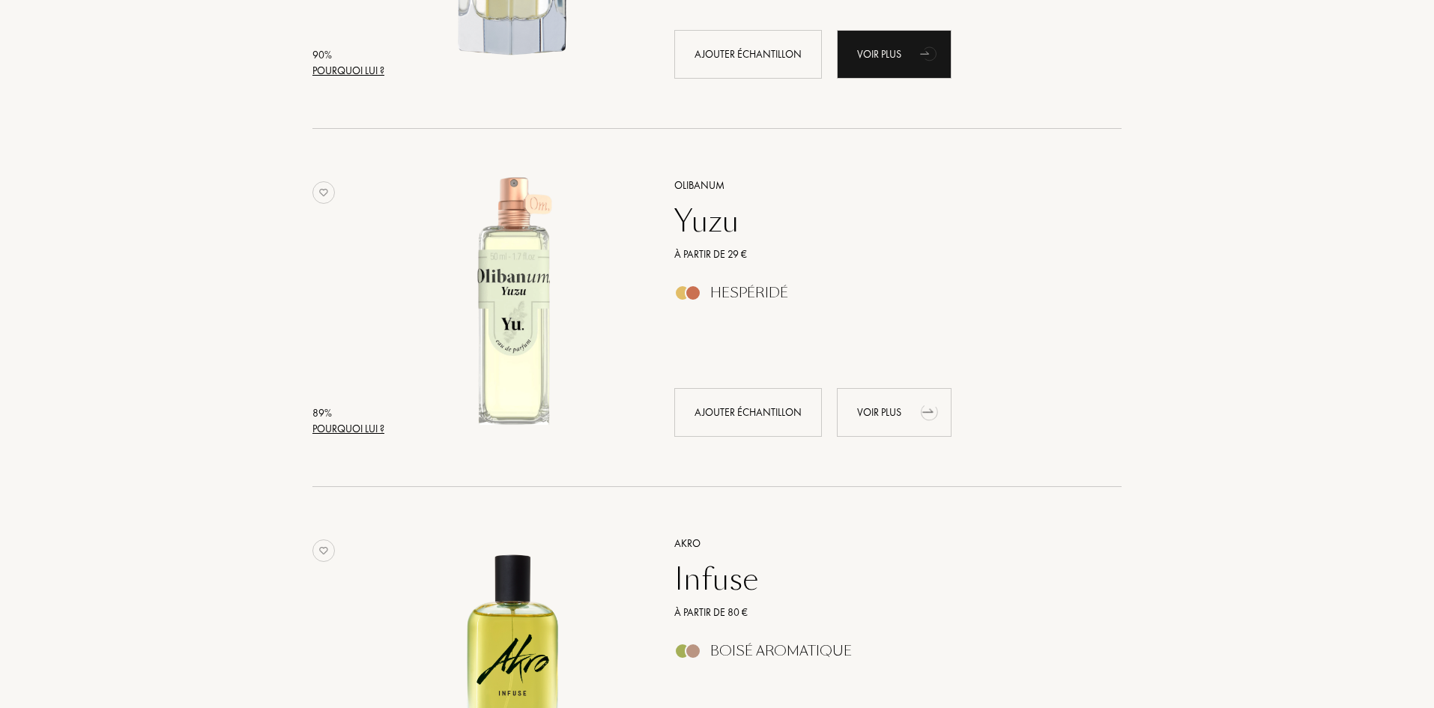
click at [937, 402] on icon "animation" at bounding box center [930, 411] width 30 height 30
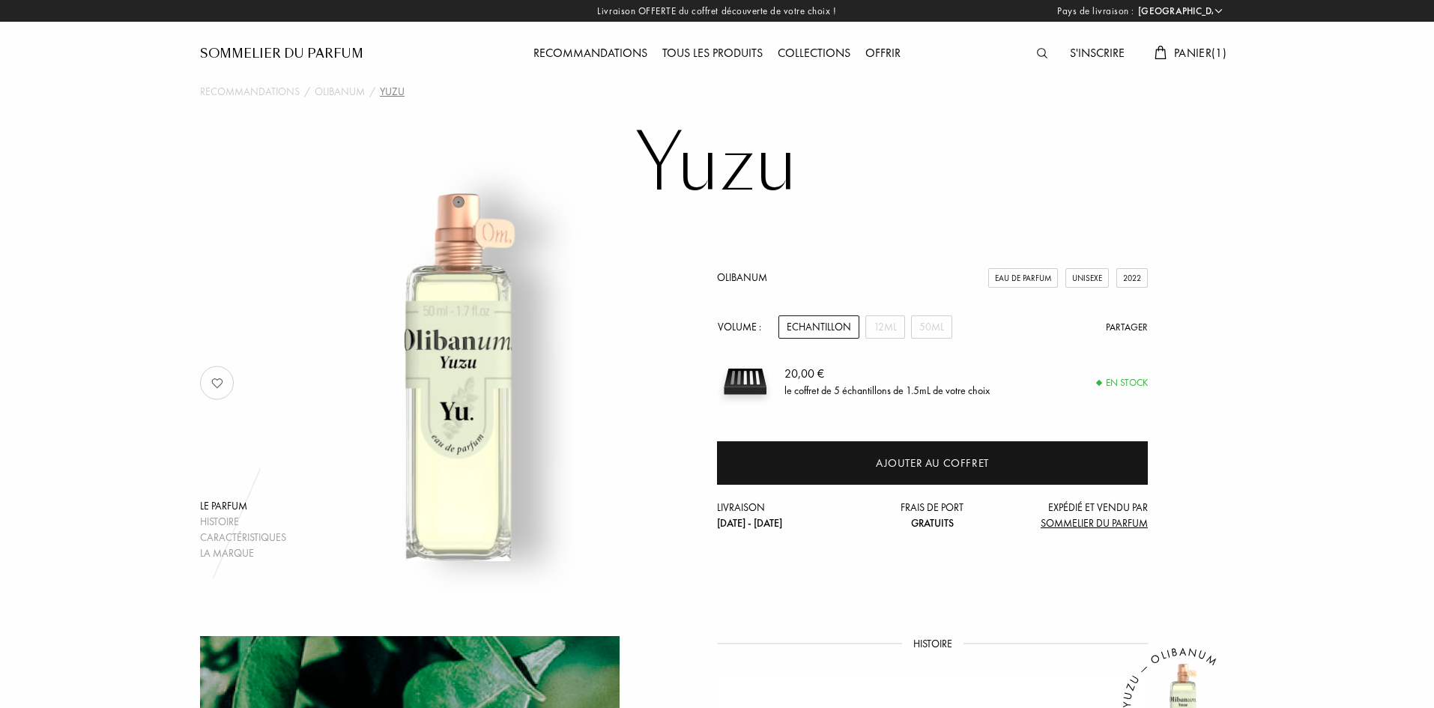
select select "FR"
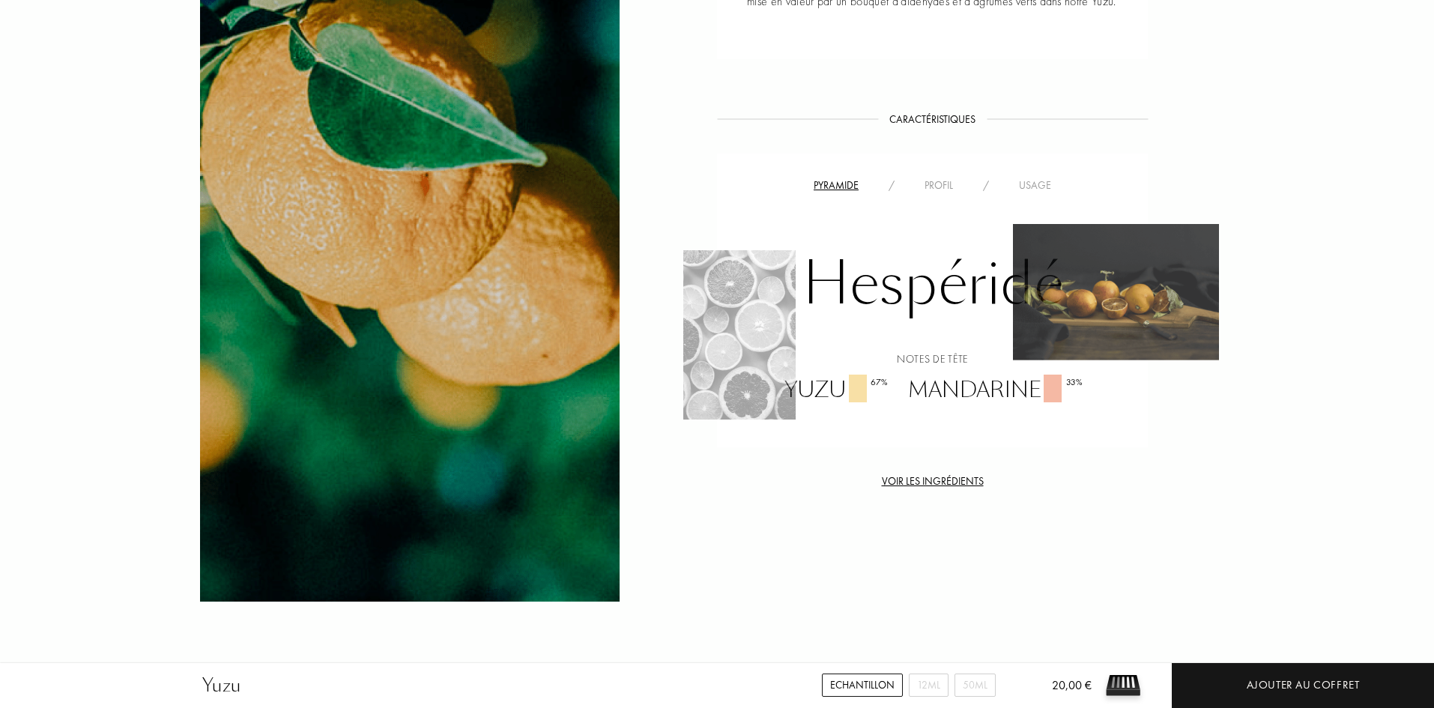
scroll to position [899, 0]
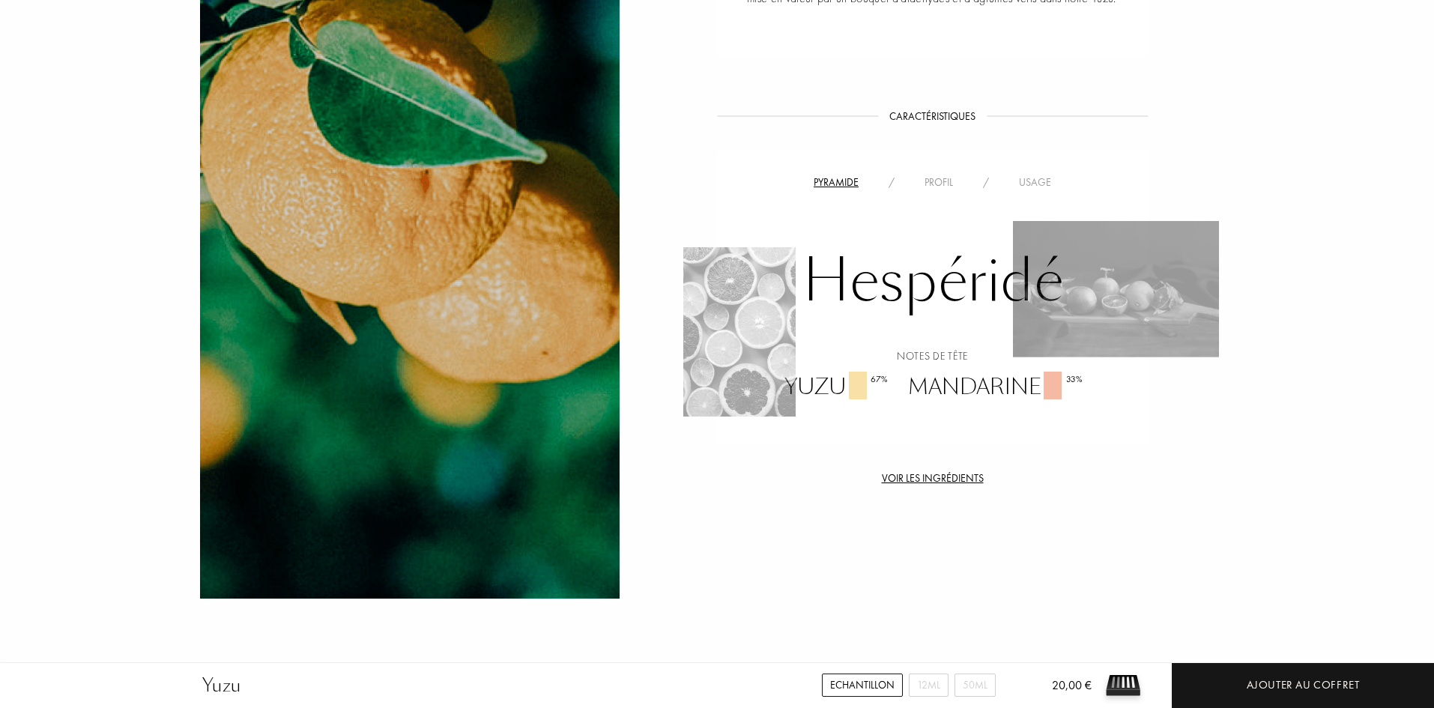
click at [1026, 173] on div "Pyramide / Profil / Usage" at bounding box center [932, 182] width 408 height 18
click at [1027, 179] on div "Usage" at bounding box center [1035, 183] width 62 height 16
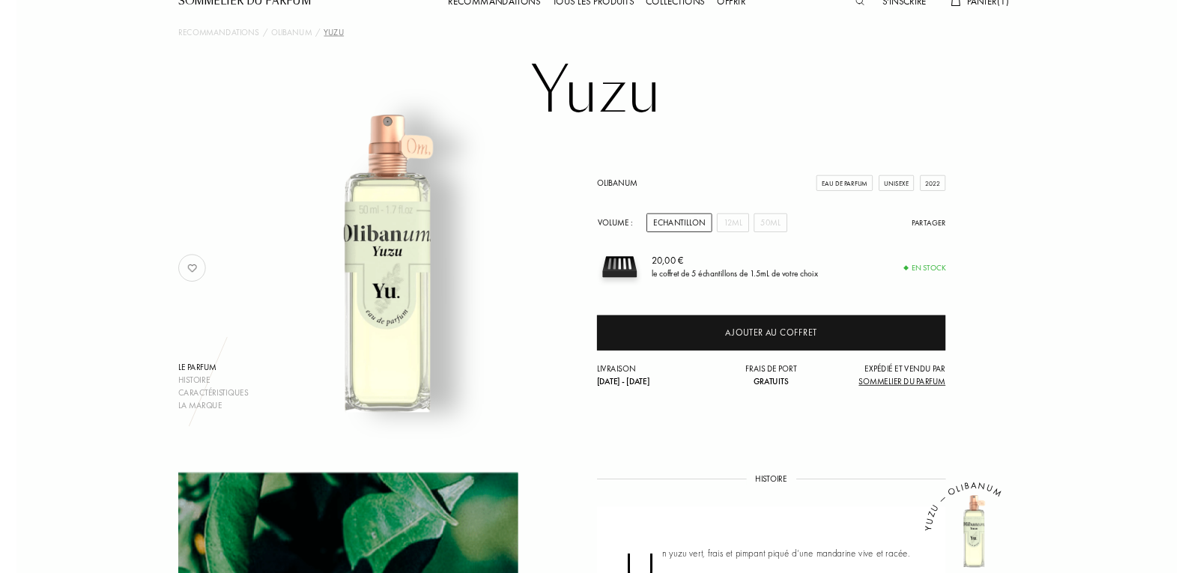
scroll to position [0, 0]
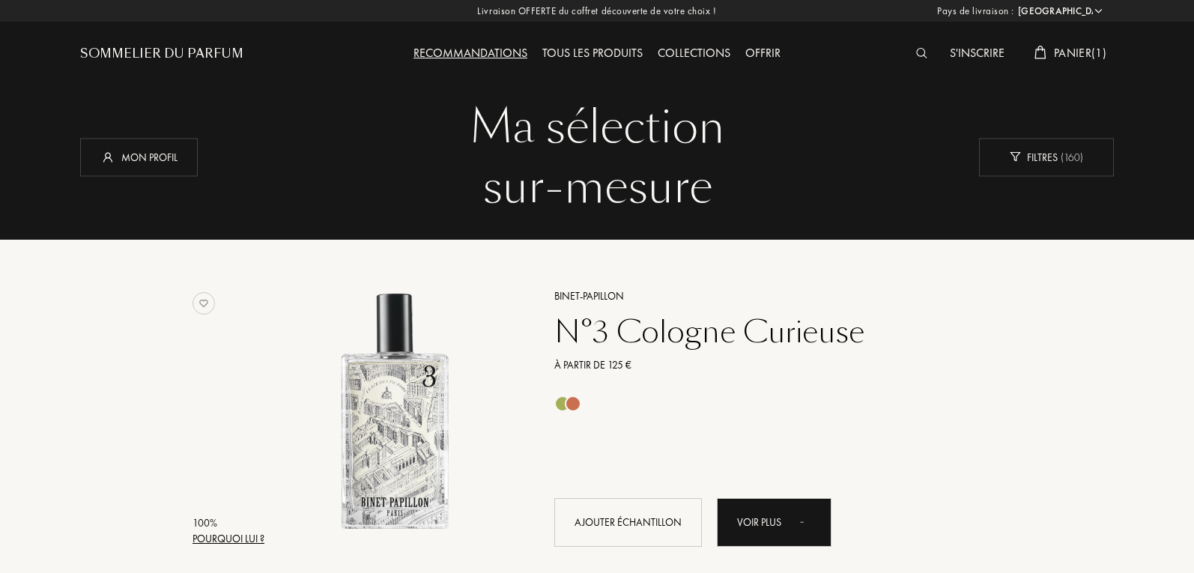
select select "FR"
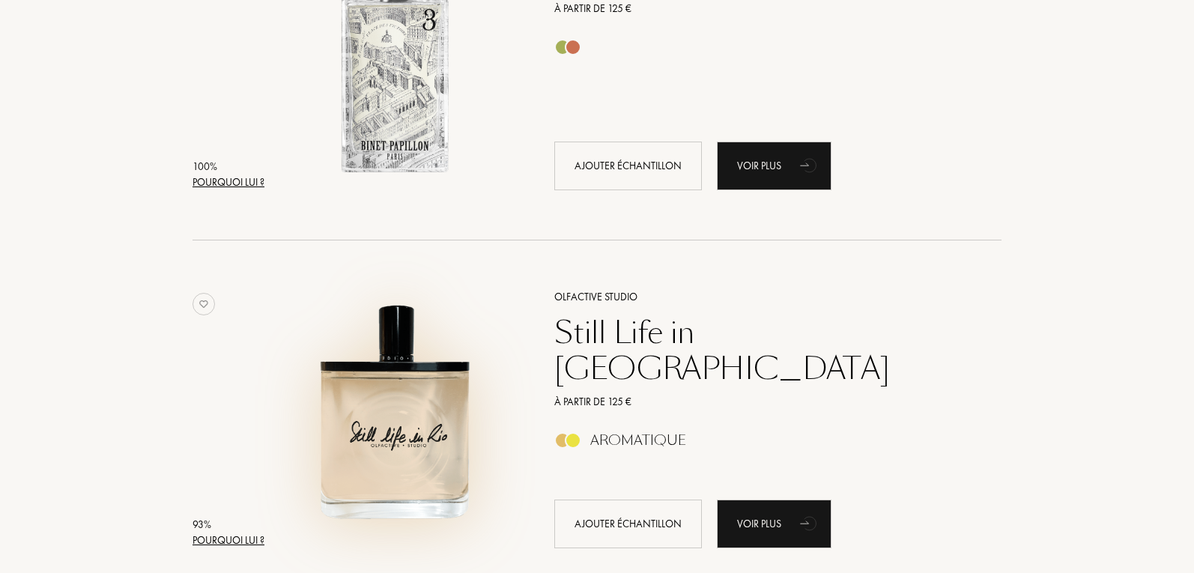
scroll to position [75, 0]
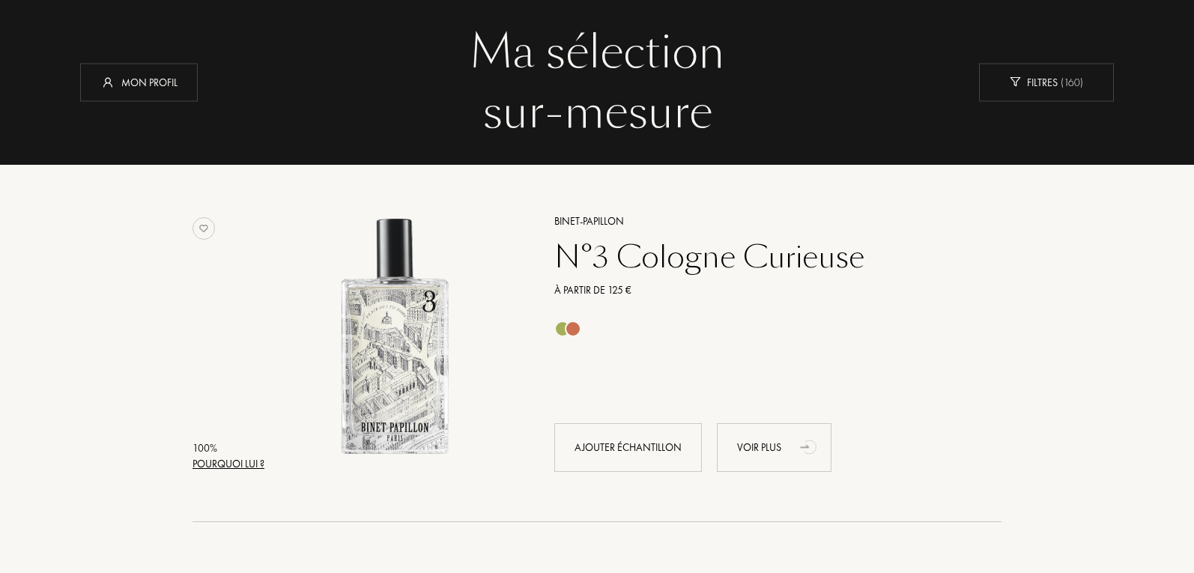
click at [796, 447] on icon "animation" at bounding box center [810, 447] width 30 height 30
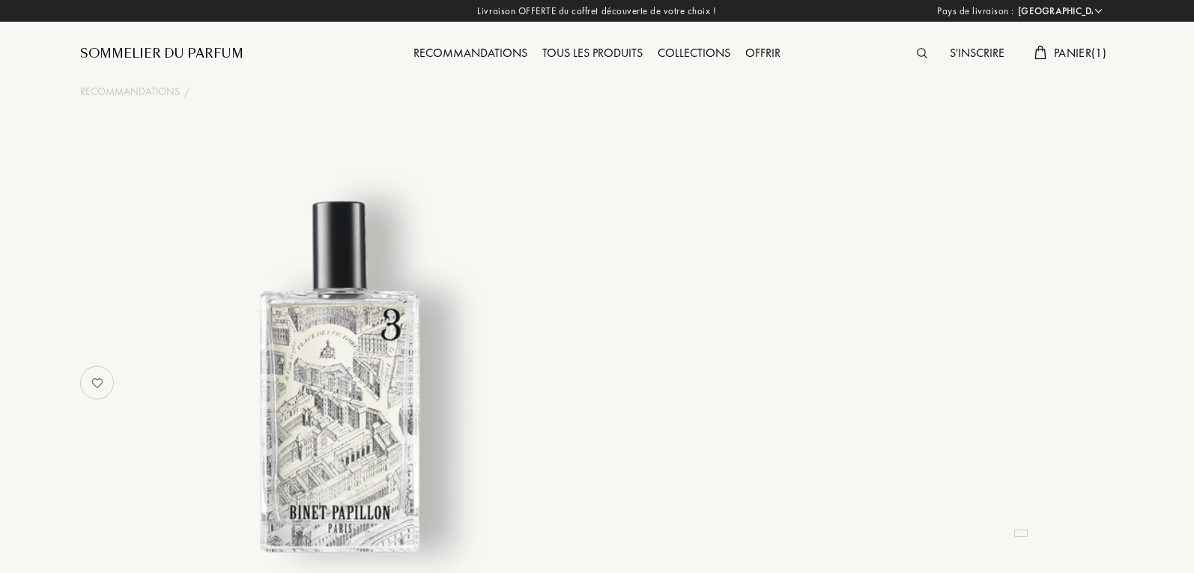
select select "FR"
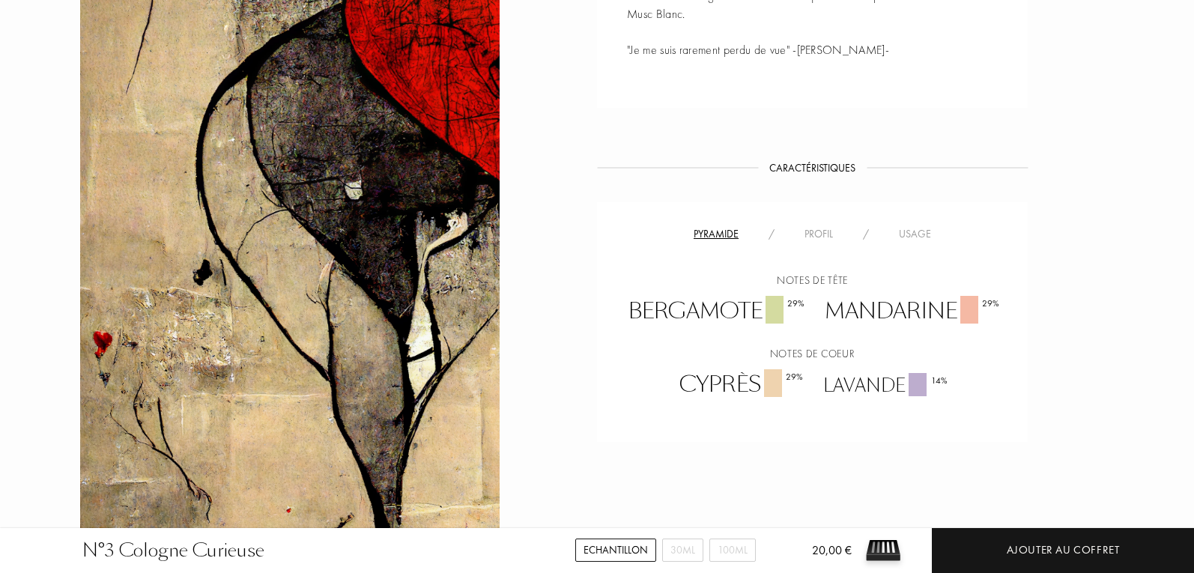
scroll to position [899, 0]
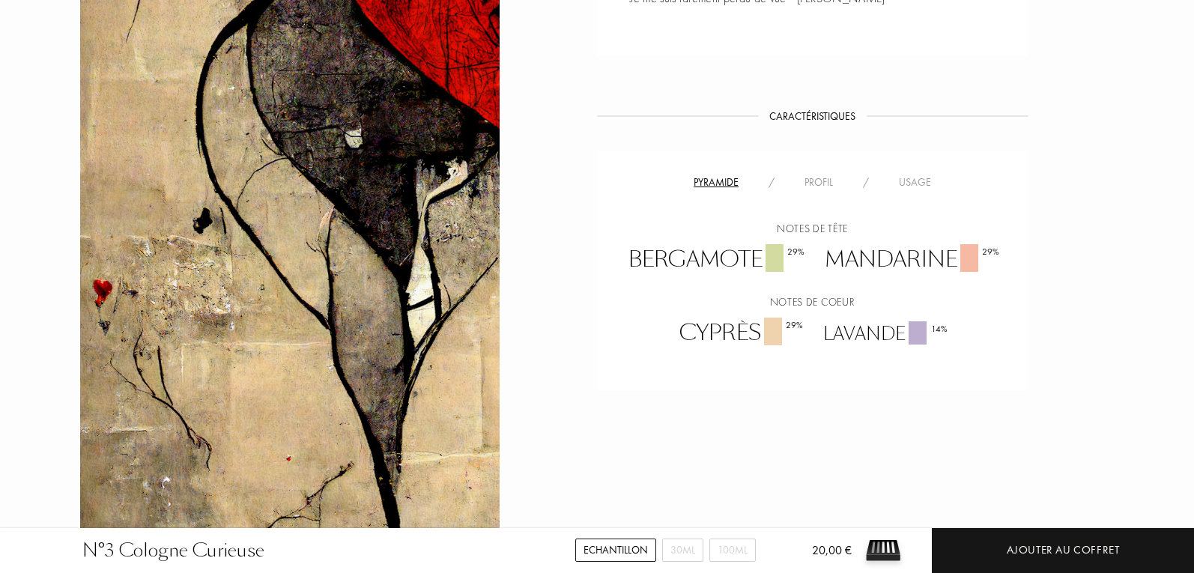
click at [914, 184] on div "Usage" at bounding box center [915, 183] width 62 height 16
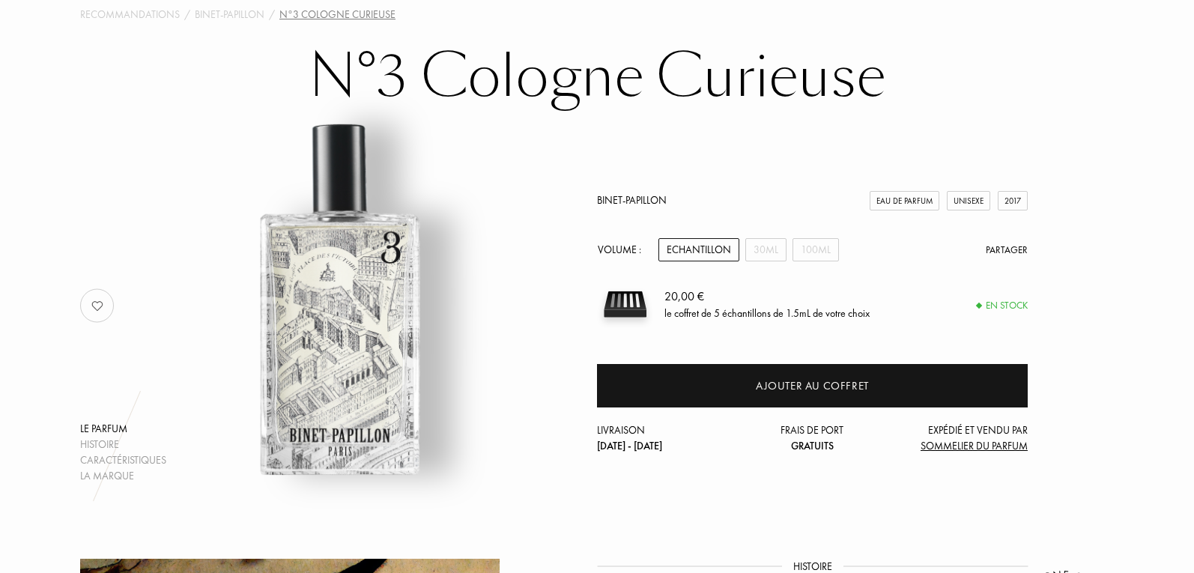
scroll to position [0, 0]
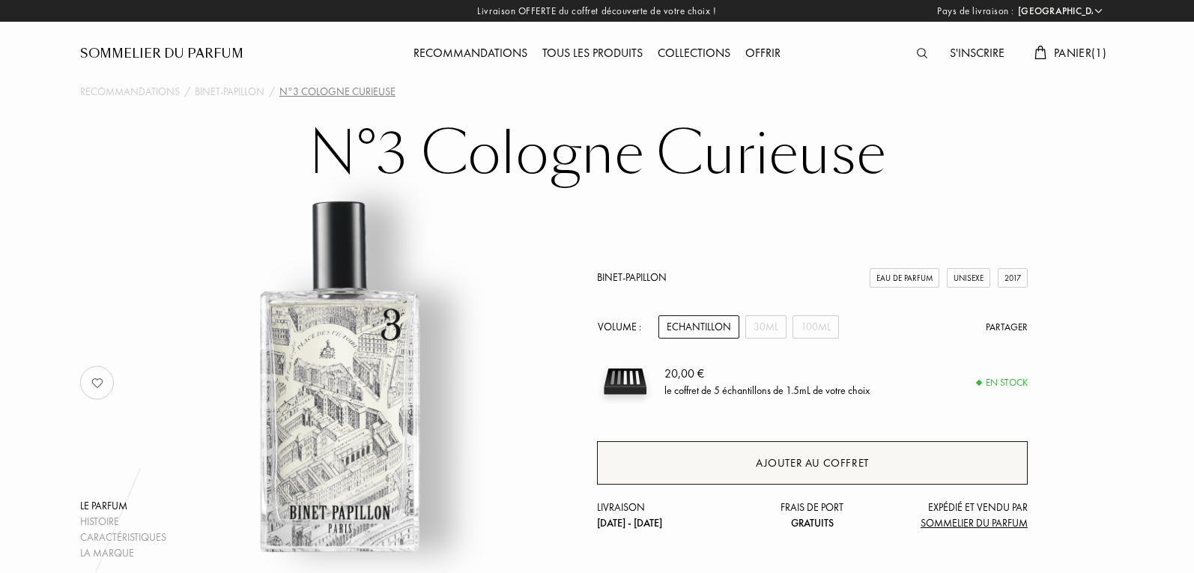
click at [836, 458] on div "Ajouter au coffret" at bounding box center [812, 463] width 113 height 17
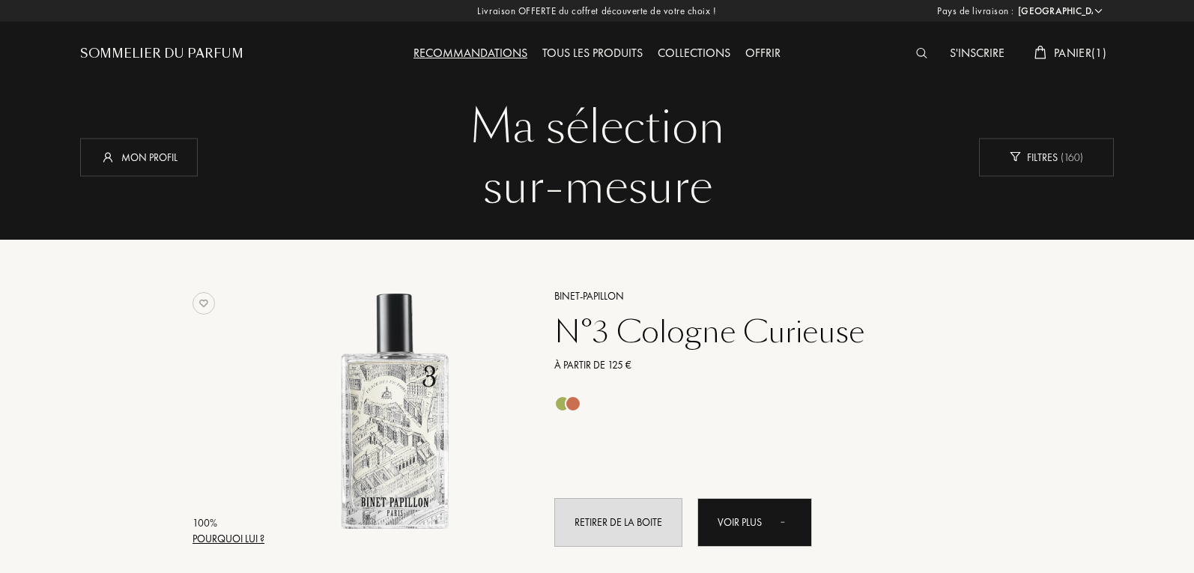
select select "FR"
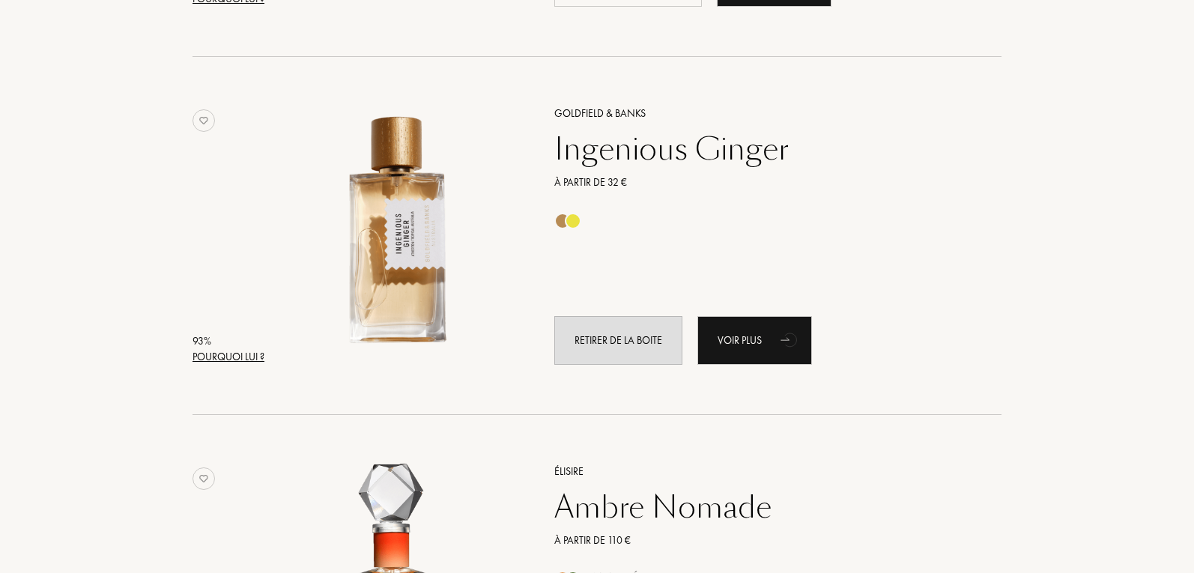
scroll to position [1274, 0]
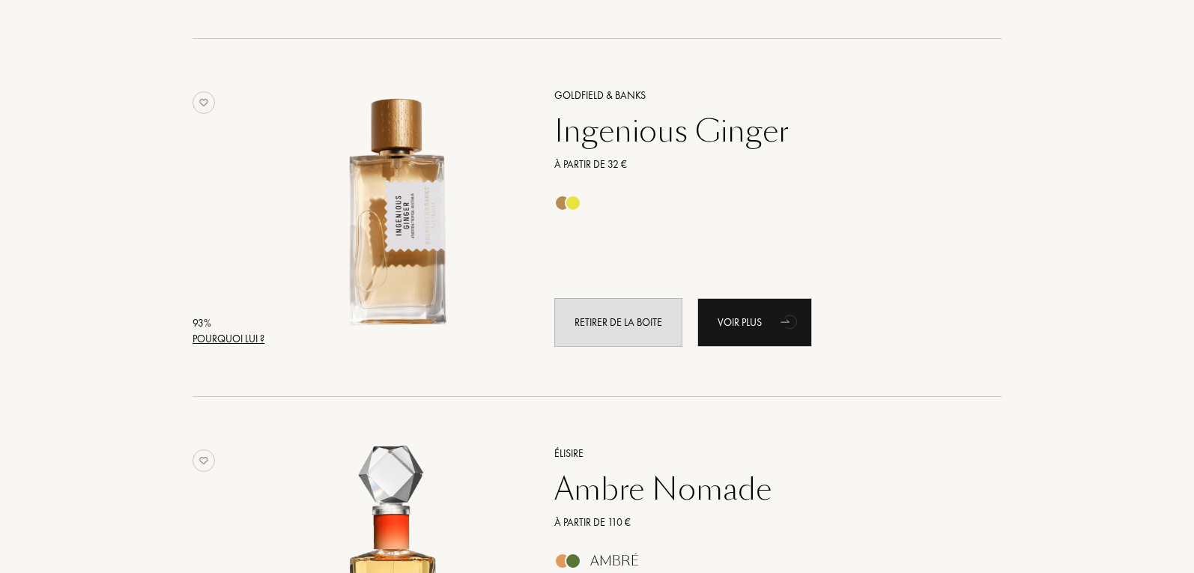
click at [685, 127] on div "Ingenious Ginger" at bounding box center [761, 131] width 437 height 36
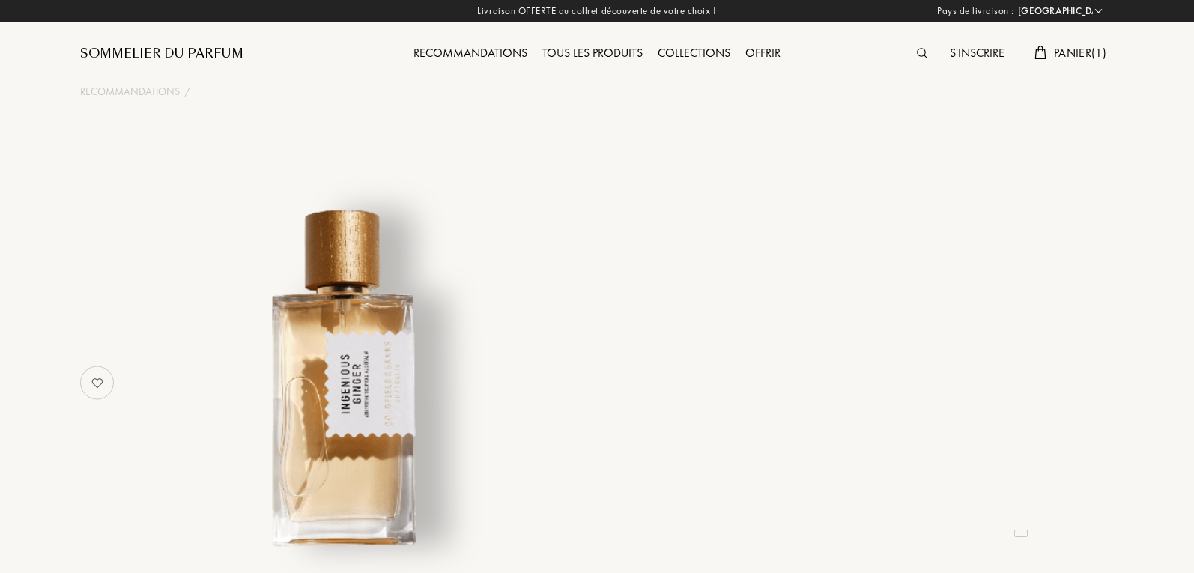
select select "FR"
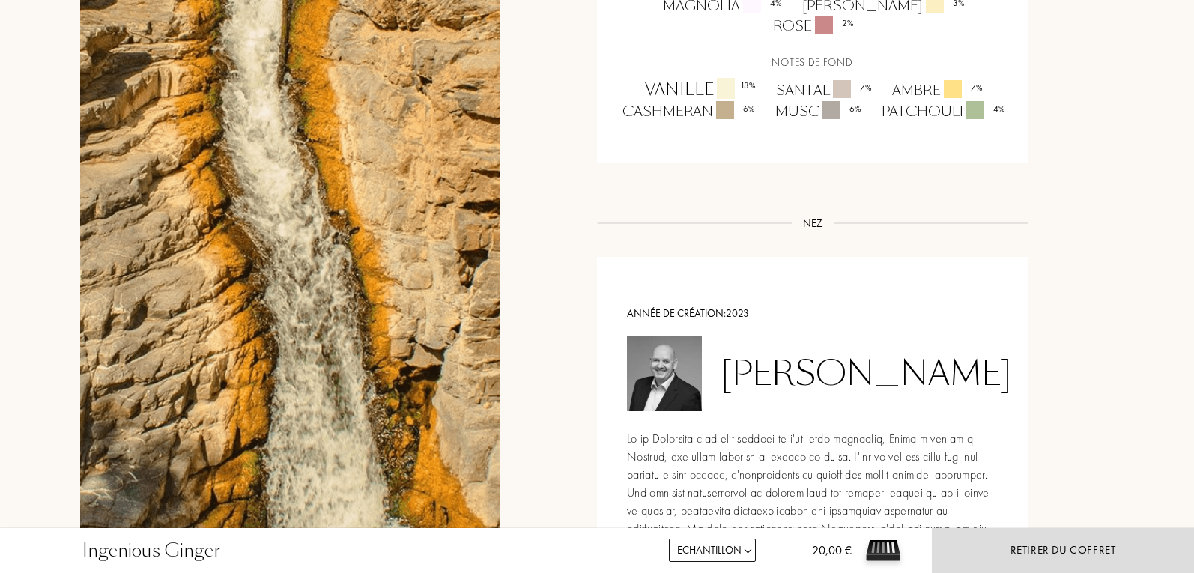
scroll to position [824, 0]
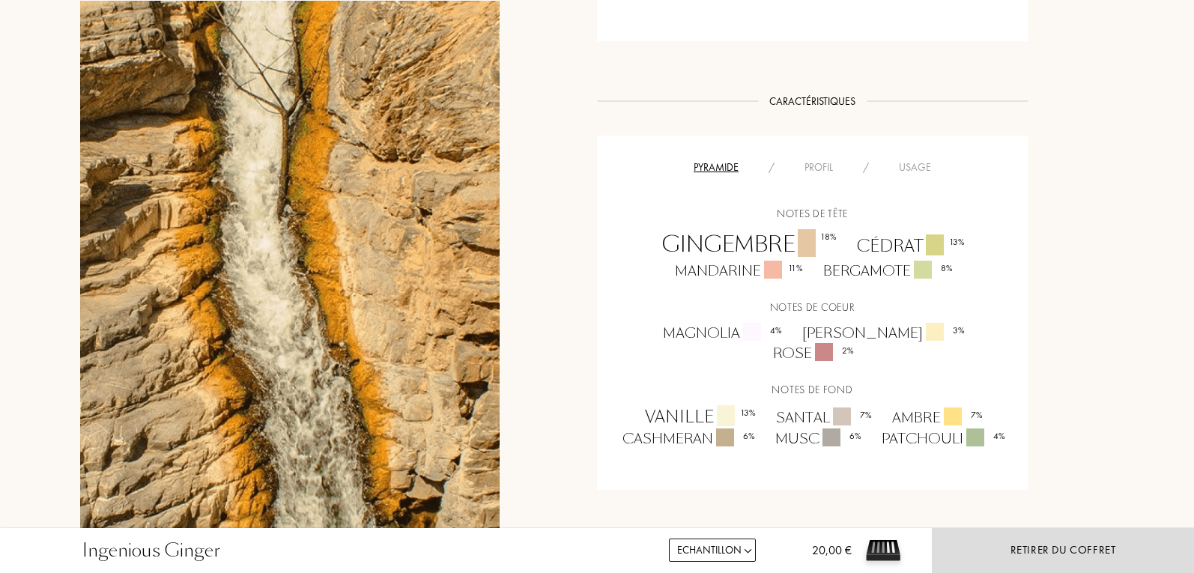
click at [914, 171] on div "Usage" at bounding box center [915, 168] width 62 height 16
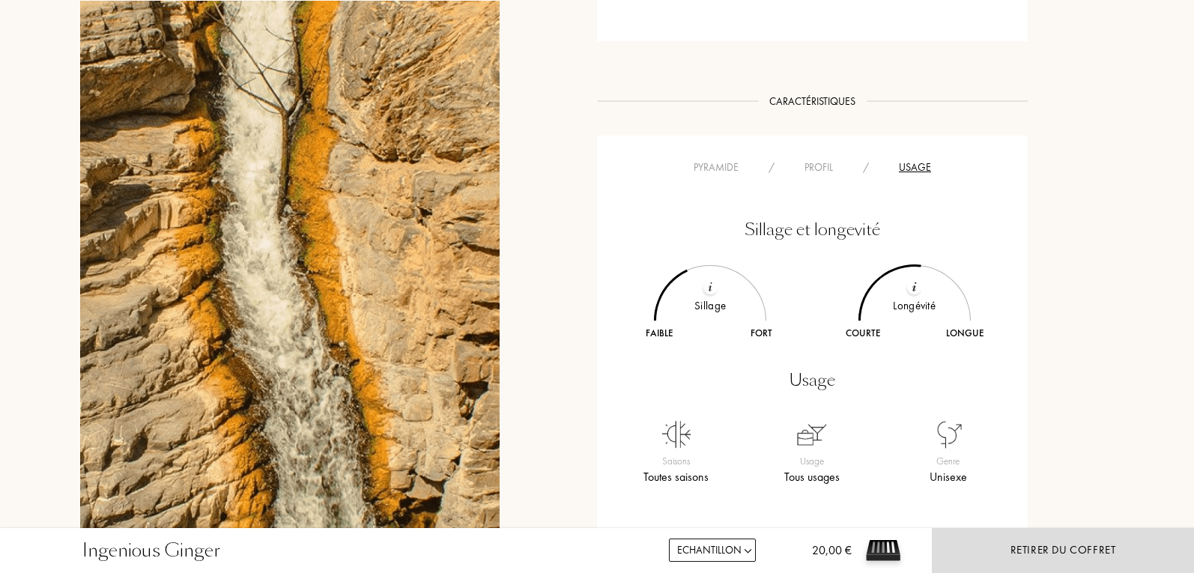
click at [831, 168] on div "Profil" at bounding box center [819, 168] width 58 height 16
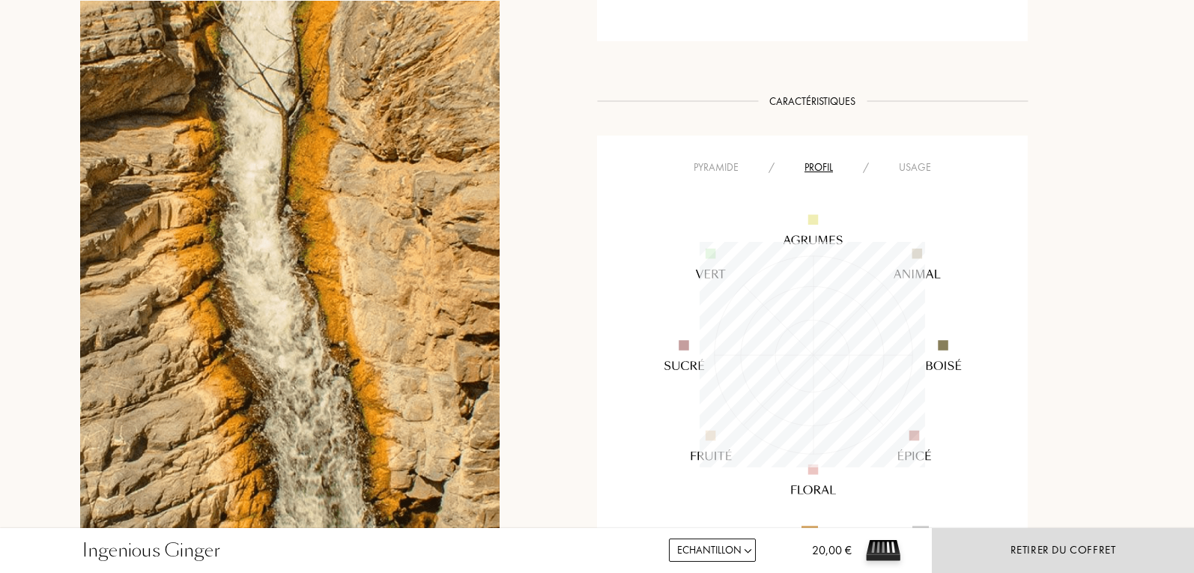
scroll to position [226, 226]
click at [729, 164] on div "Pyramide" at bounding box center [716, 168] width 75 height 16
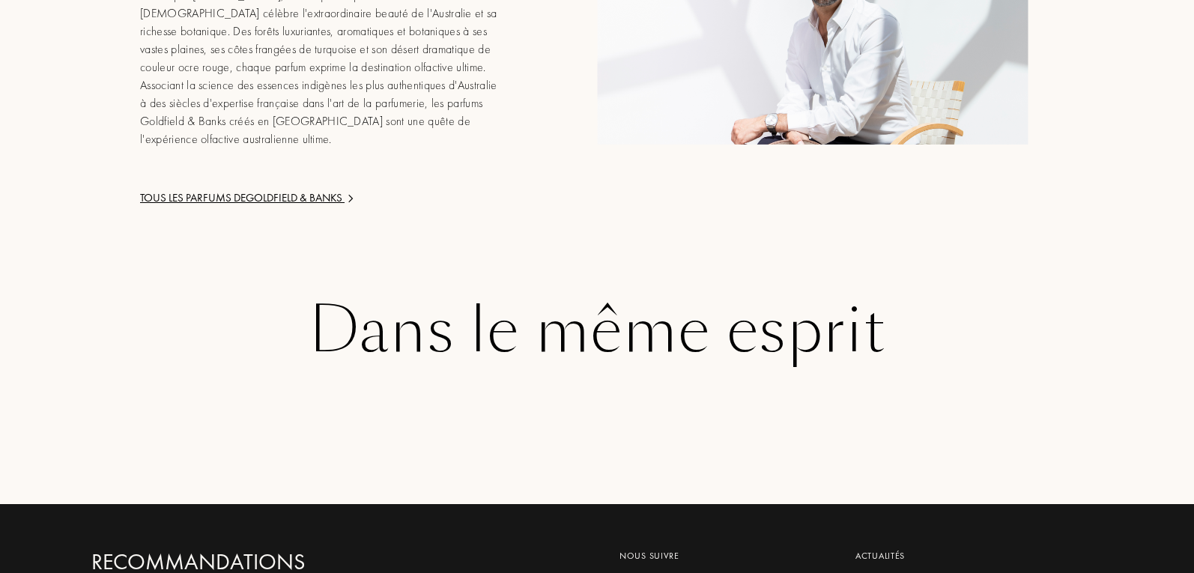
scroll to position [2472, 0]
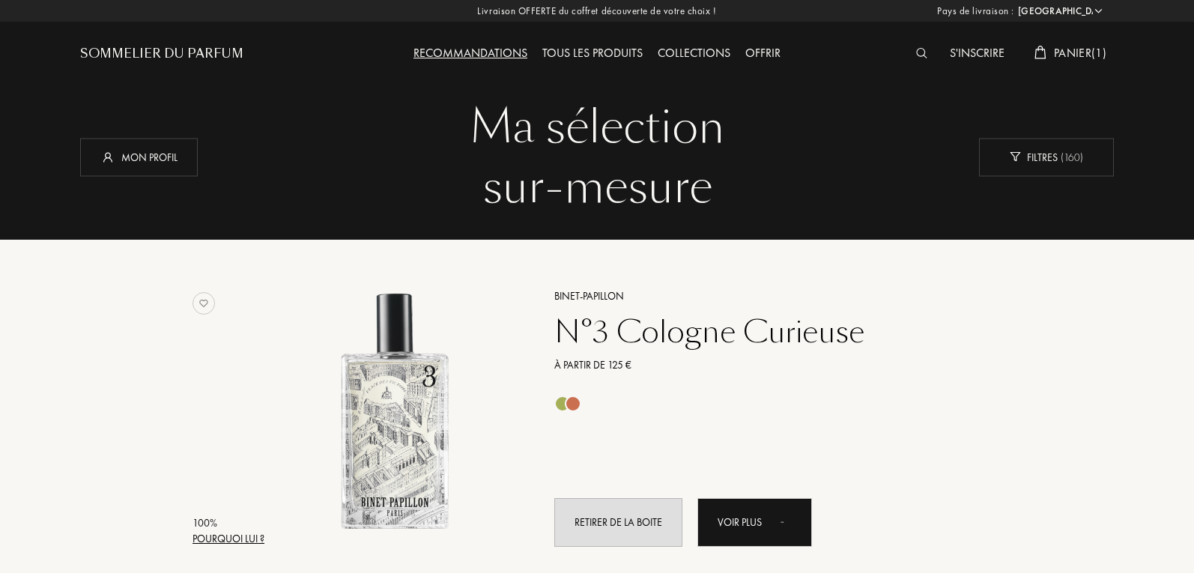
select select "FR"
